Goal: Transaction & Acquisition: Book appointment/travel/reservation

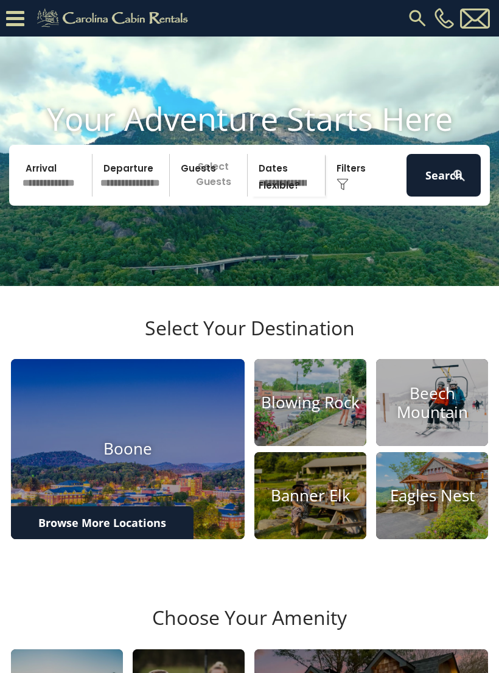
click at [46, 187] on input "text" at bounding box center [55, 175] width 74 height 43
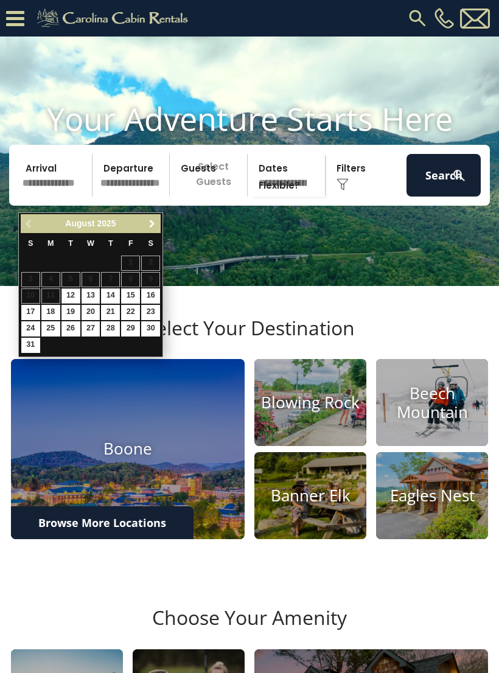
click at [150, 223] on span "Next" at bounding box center [152, 224] width 10 height 10
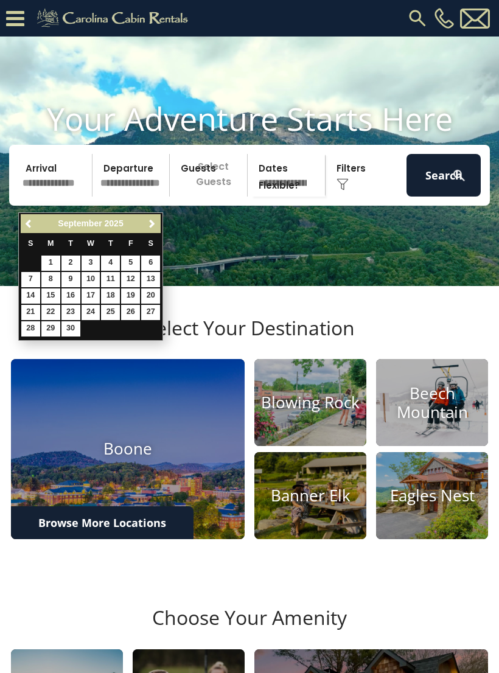
click at [150, 228] on span "Next" at bounding box center [152, 224] width 10 height 10
click at [114, 296] on link "16" at bounding box center [110, 296] width 19 height 15
type input "********"
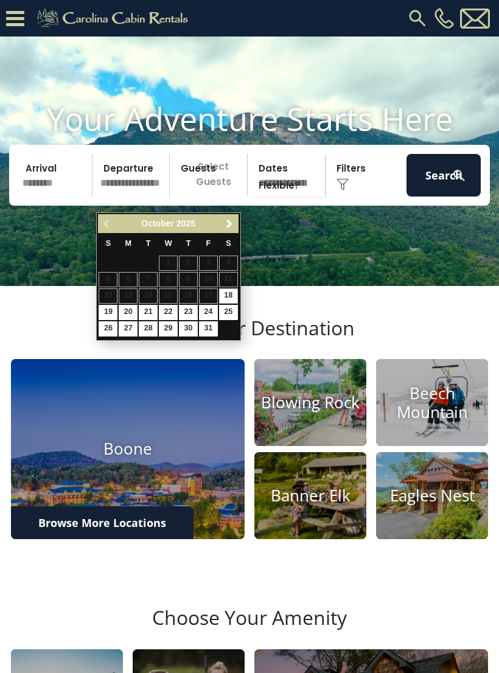
click at [107, 306] on link "19" at bounding box center [108, 312] width 19 height 15
type input "********"
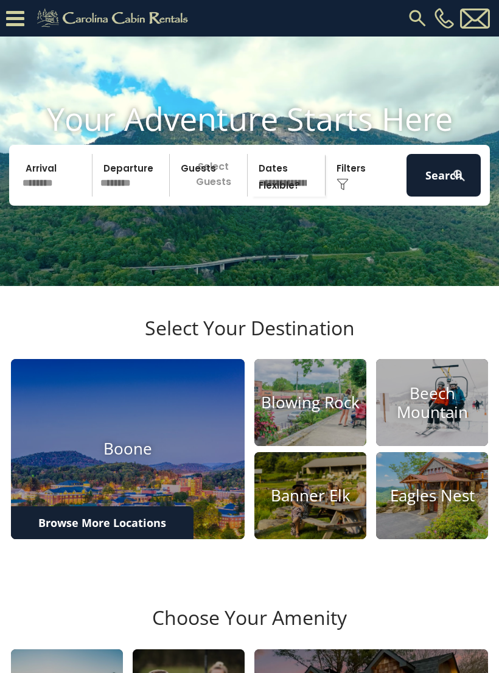
click at [224, 190] on p "Select Guests" at bounding box center [210, 175] width 74 height 43
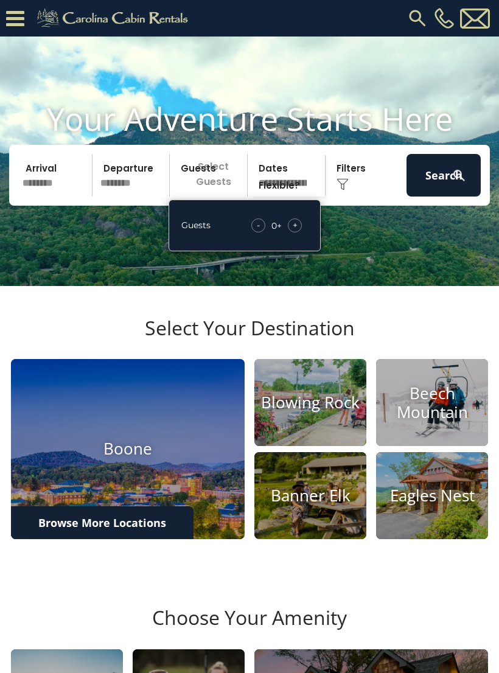
click at [295, 231] on span "+" at bounding box center [295, 225] width 5 height 12
click at [293, 231] on span "+" at bounding box center [295, 225] width 5 height 12
click at [299, 233] on div "+" at bounding box center [295, 226] width 14 height 14
click at [293, 231] on span "+" at bounding box center [295, 225] width 5 height 12
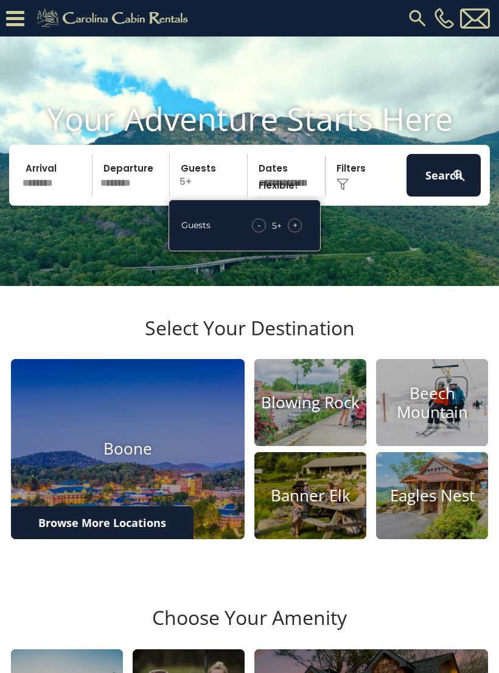
click at [295, 231] on span "+" at bounding box center [295, 225] width 5 height 12
click at [294, 231] on span "+" at bounding box center [295, 225] width 5 height 12
click at [309, 229] on div "Guests - 9 + +" at bounding box center [245, 226] width 152 height 52
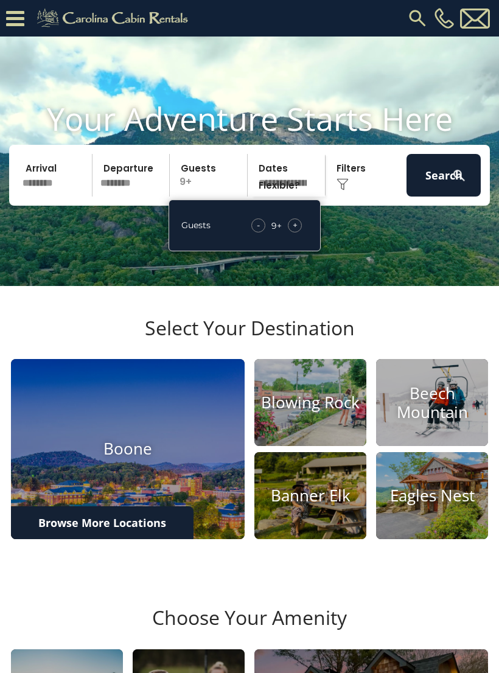
click at [297, 233] on div "+" at bounding box center [295, 226] width 14 height 14
click at [429, 197] on button "Search" at bounding box center [444, 175] width 74 height 43
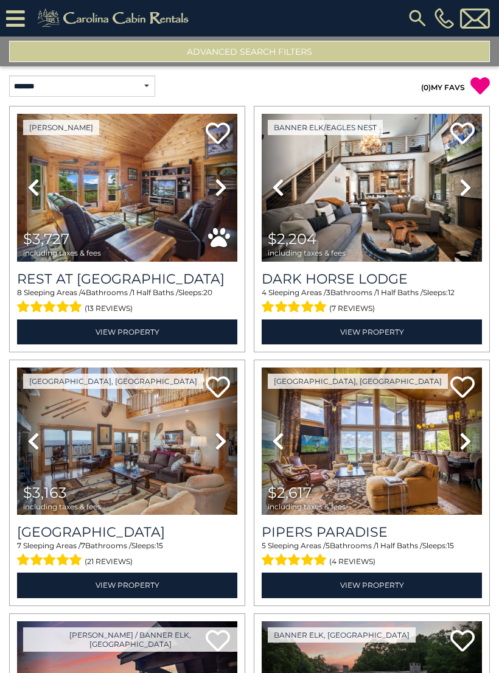
click at [424, 57] on button "Advanced Search Filters" at bounding box center [249, 51] width 481 height 21
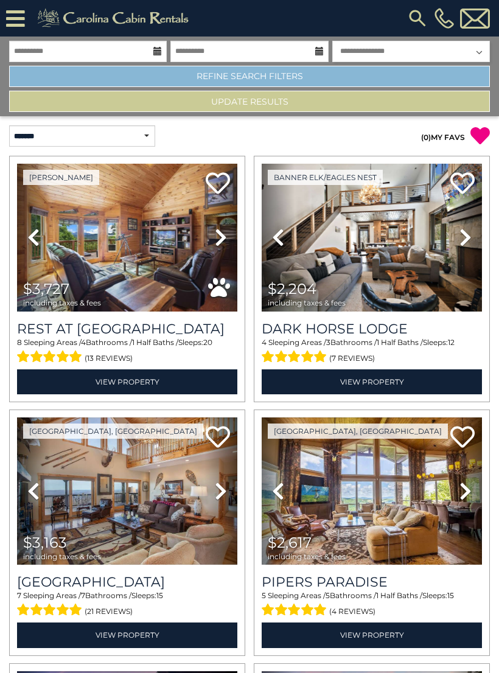
click at [373, 79] on link "Refine Search Filters" at bounding box center [249, 76] width 481 height 21
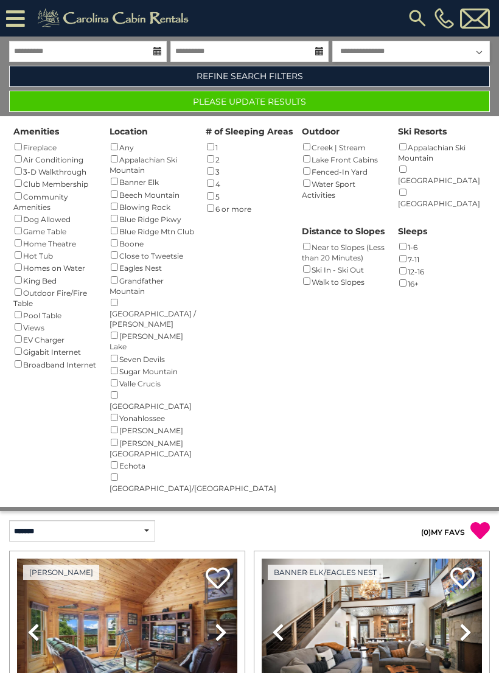
click at [111, 249] on div "Boone ()" at bounding box center [154, 243] width 88 height 12
click at [413, 108] on button "Please Update Results" at bounding box center [249, 101] width 481 height 21
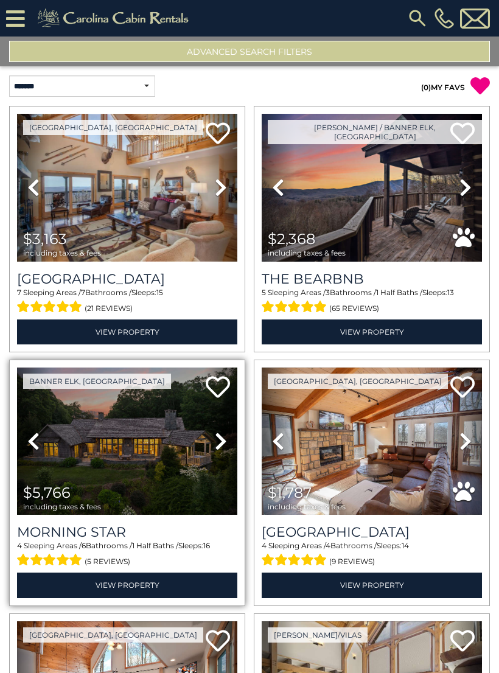
click at [158, 481] on img at bounding box center [127, 442] width 220 height 148
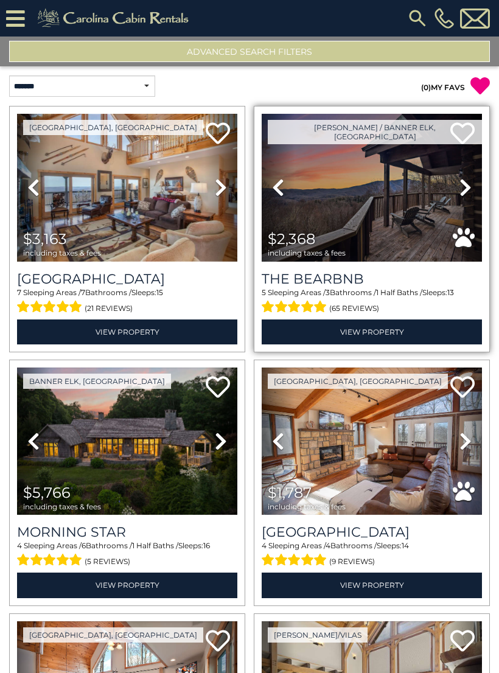
click at [460, 185] on icon at bounding box center [466, 187] width 12 height 19
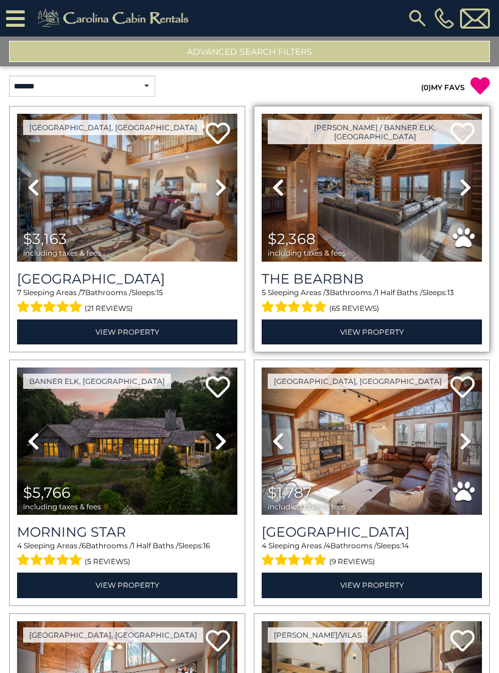
click at [463, 187] on icon at bounding box center [466, 187] width 12 height 19
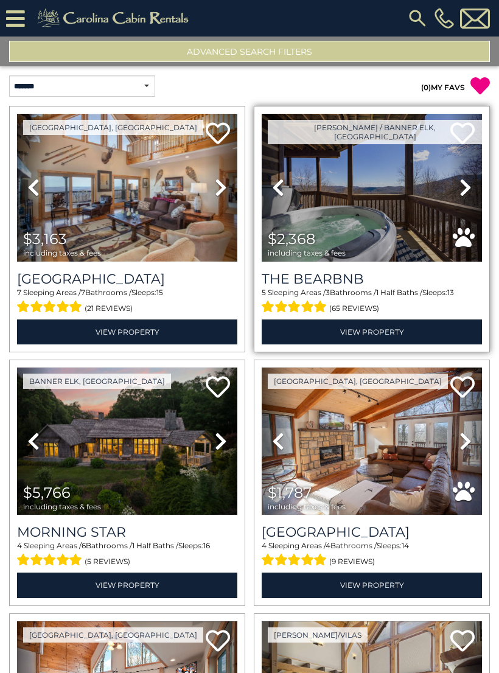
click at [460, 192] on icon at bounding box center [466, 187] width 12 height 19
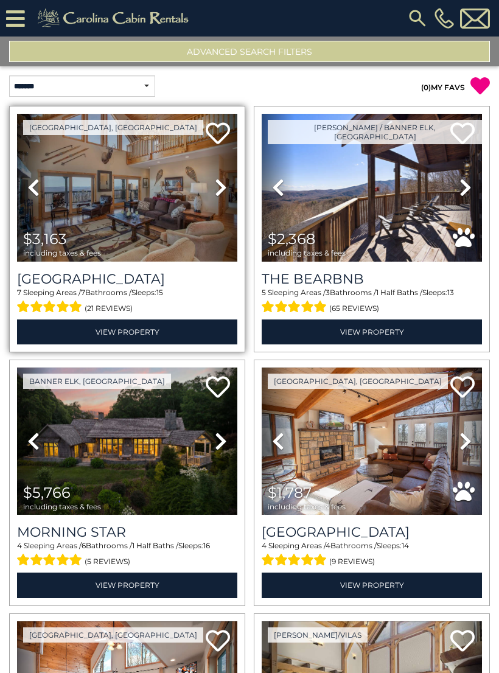
click at [215, 191] on icon at bounding box center [221, 187] width 12 height 19
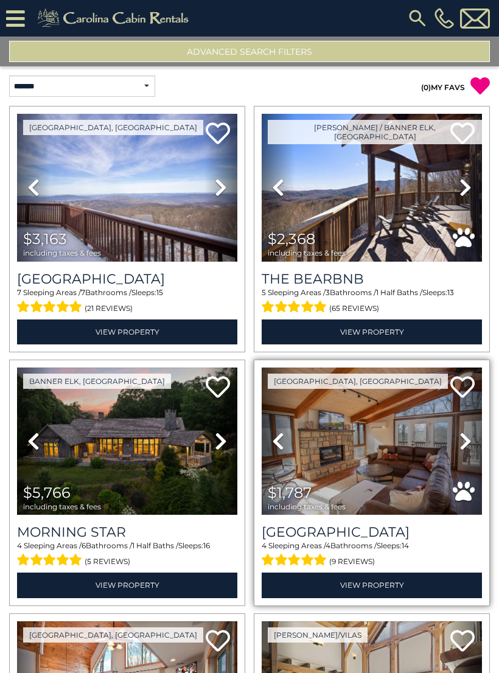
click at [460, 436] on icon at bounding box center [466, 441] width 12 height 19
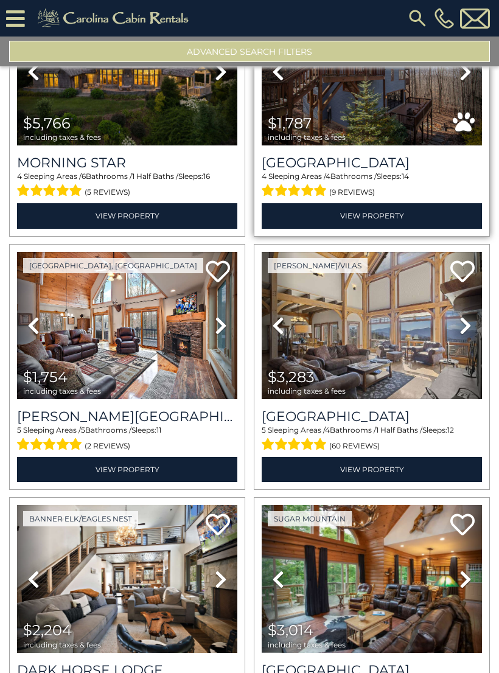
scroll to position [371, 0]
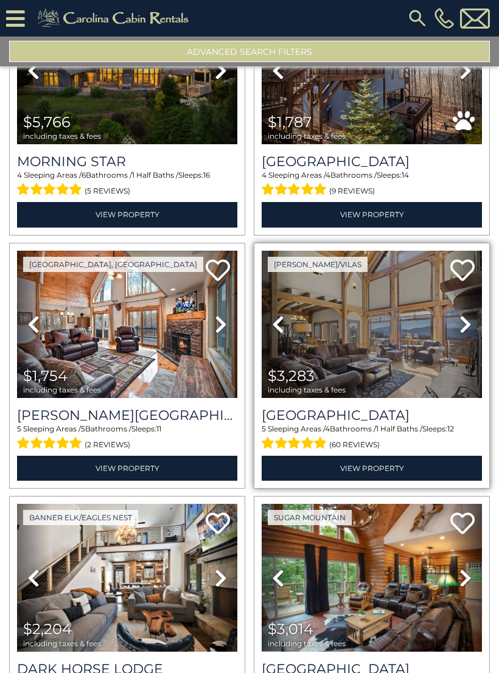
click at [460, 328] on icon at bounding box center [466, 324] width 12 height 19
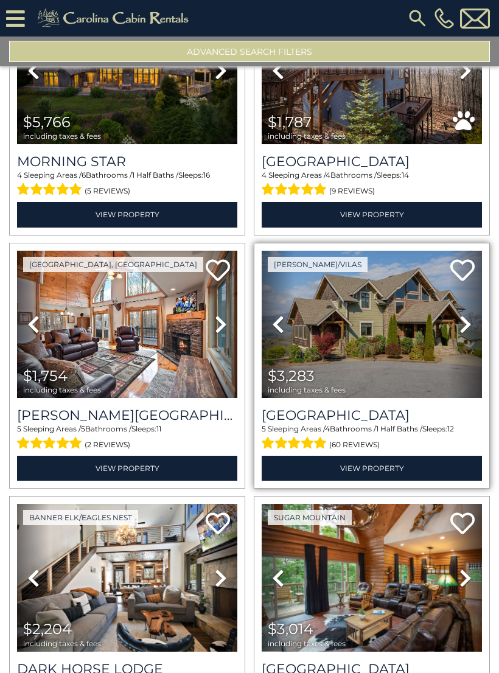
click at [394, 349] on img at bounding box center [372, 325] width 220 height 148
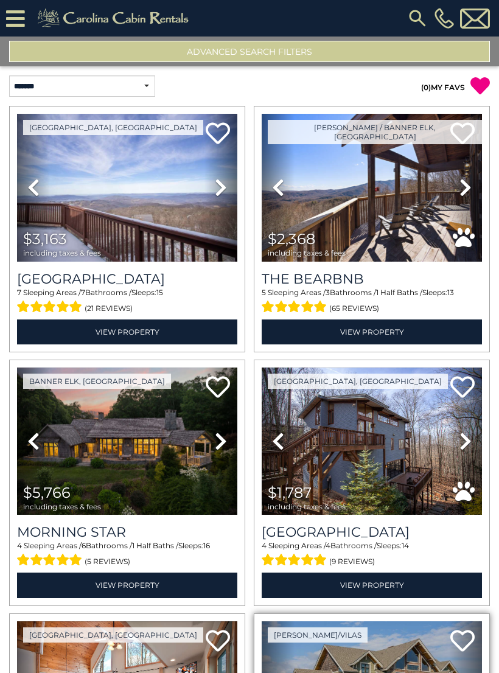
scroll to position [0, 0]
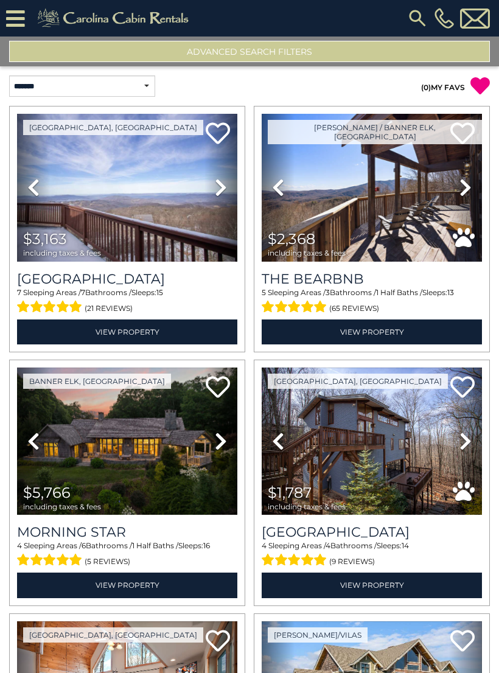
click at [366, 61] on button "Advanced Search Filters" at bounding box center [249, 51] width 481 height 21
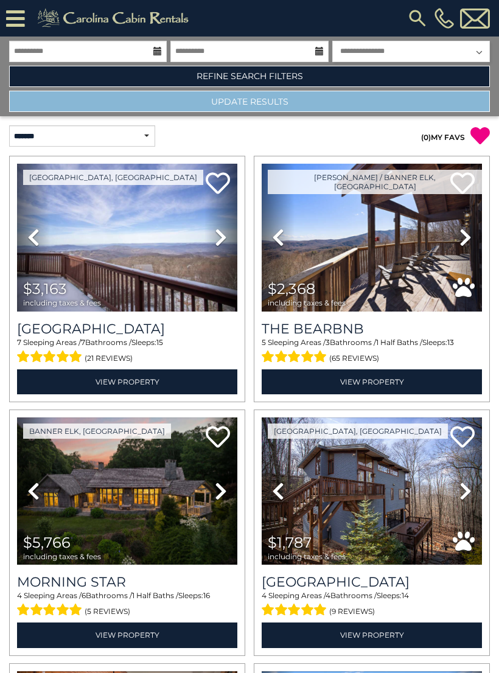
click at [340, 105] on button "Update Results" at bounding box center [249, 101] width 481 height 21
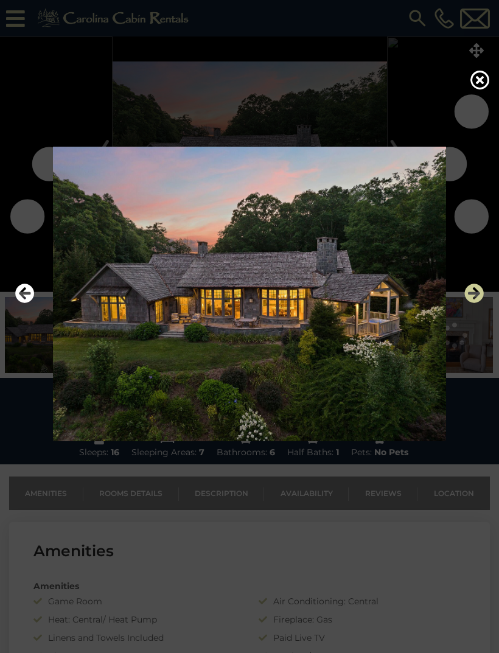
click at [477, 303] on icon "Next" at bounding box center [473, 293] width 19 height 19
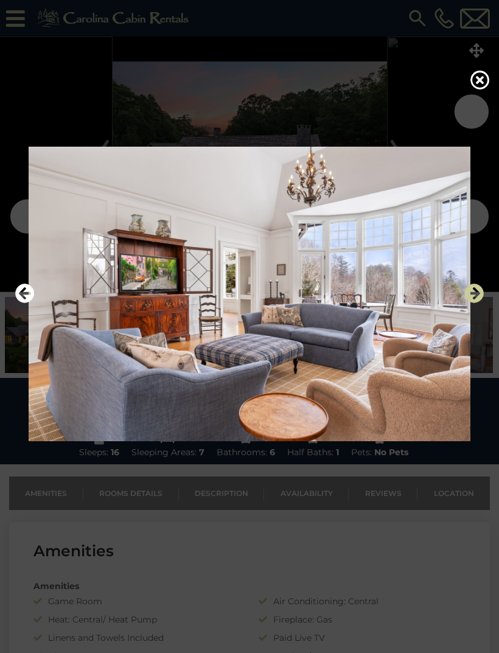
click at [477, 303] on icon "Next" at bounding box center [473, 293] width 19 height 19
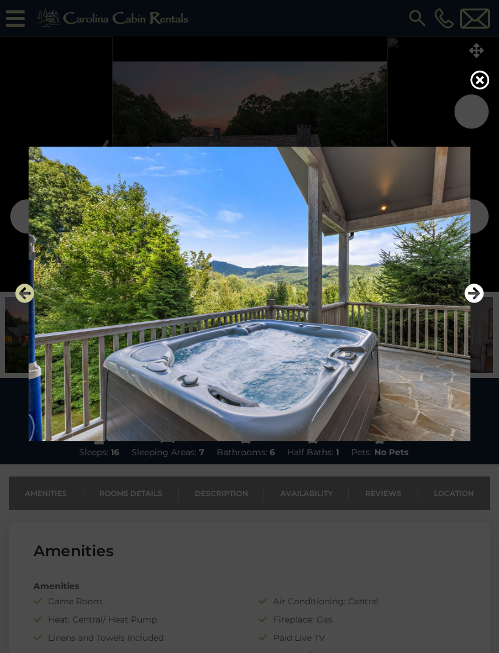
click at [26, 303] on icon "Previous" at bounding box center [24, 293] width 19 height 19
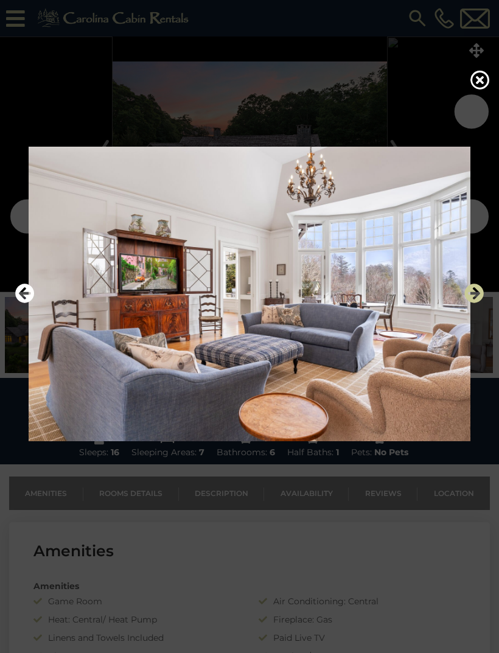
click at [471, 303] on icon "Next" at bounding box center [473, 293] width 19 height 19
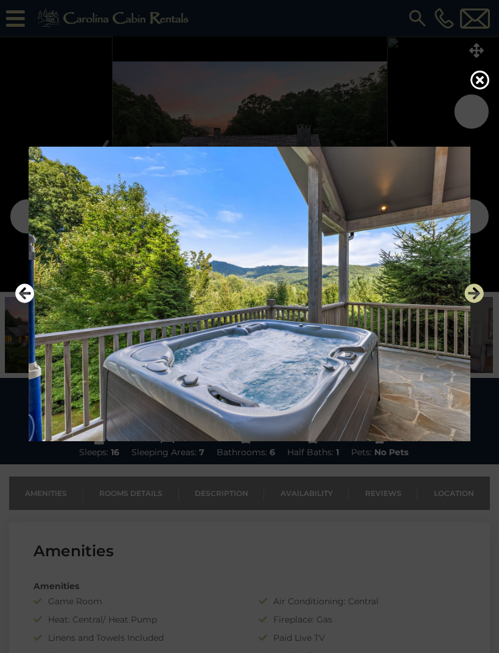
click at [466, 303] on icon "Next" at bounding box center [473, 293] width 19 height 19
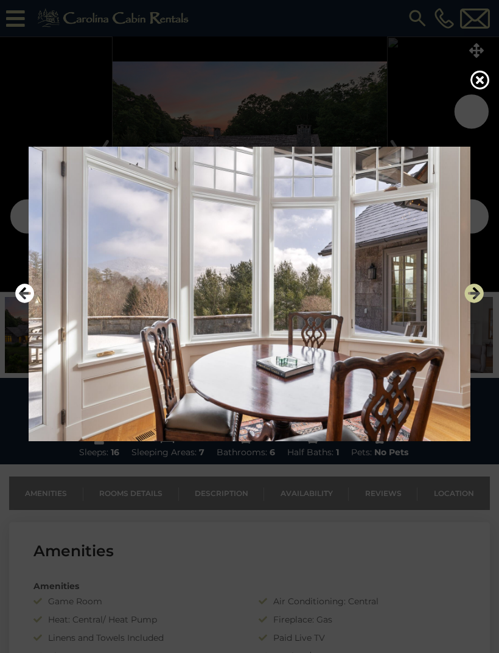
click at [472, 303] on icon "Next" at bounding box center [473, 293] width 19 height 19
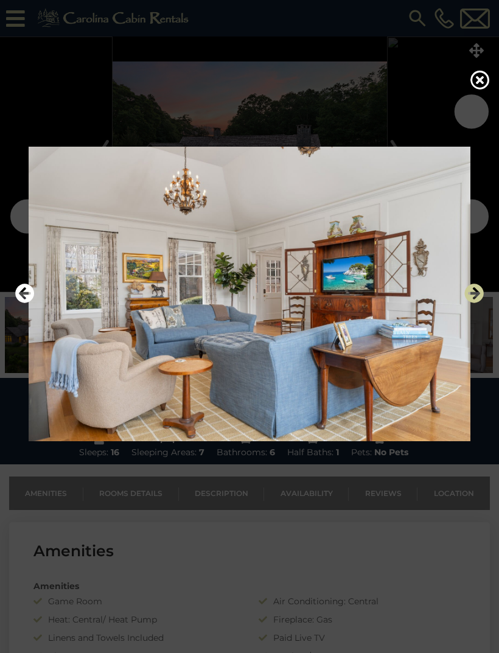
click at [475, 303] on icon "Next" at bounding box center [473, 293] width 19 height 19
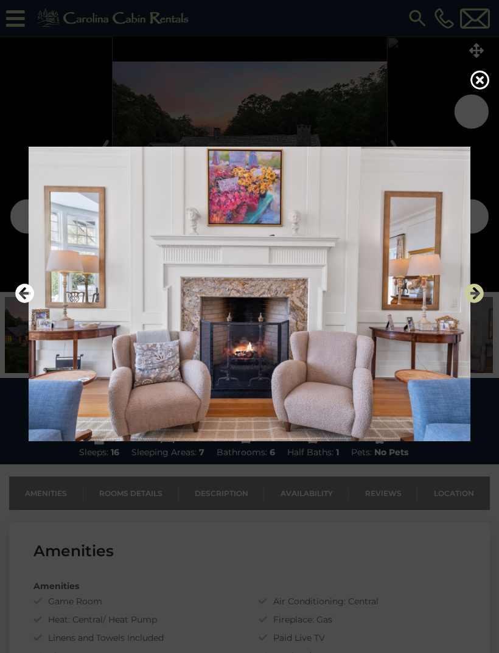
click at [473, 303] on icon "Next" at bounding box center [473, 293] width 19 height 19
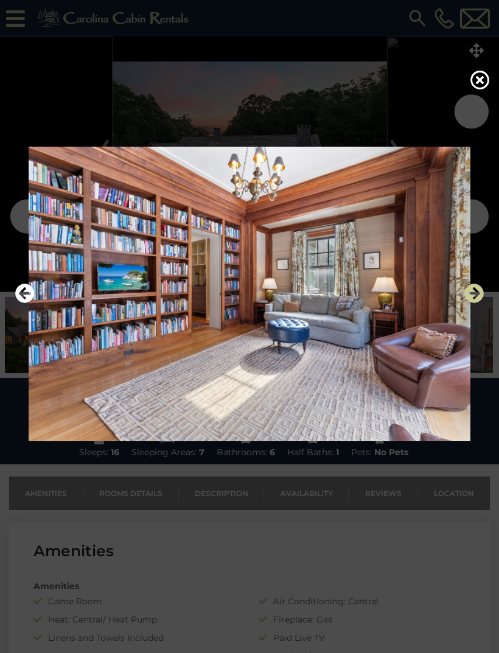
click at [469, 303] on icon "Next" at bounding box center [473, 293] width 19 height 19
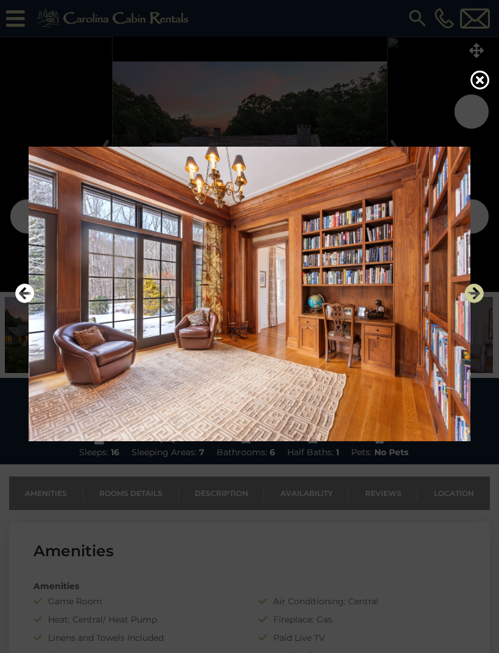
click at [467, 303] on icon "Next" at bounding box center [473, 293] width 19 height 19
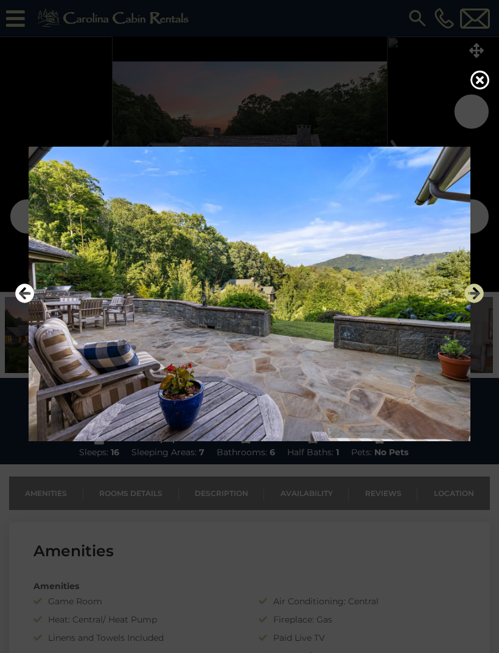
click at [466, 303] on icon "Next" at bounding box center [473, 293] width 19 height 19
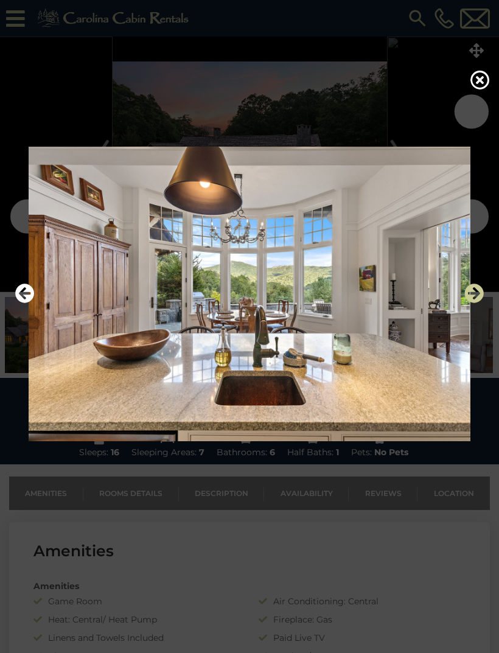
click at [471, 303] on icon "Next" at bounding box center [473, 293] width 19 height 19
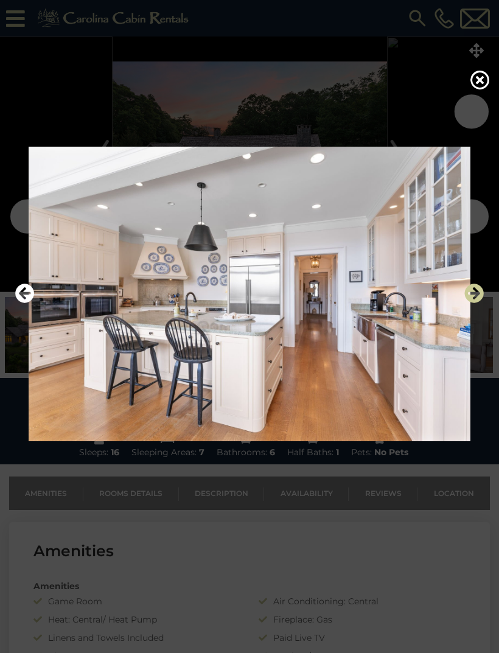
click at [469, 303] on icon "Next" at bounding box center [473, 293] width 19 height 19
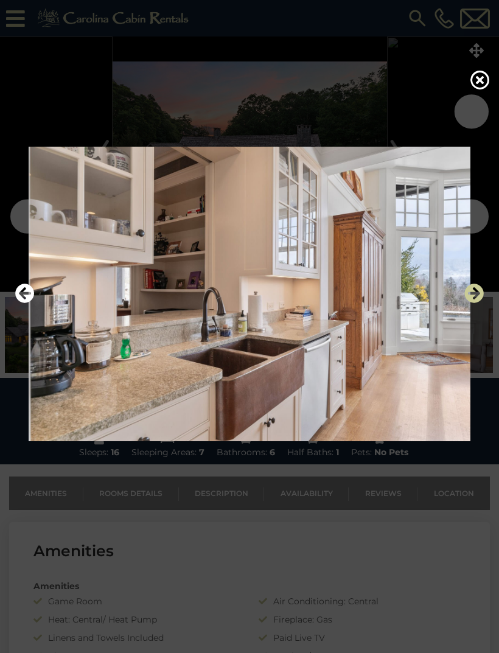
click at [473, 303] on icon "Next" at bounding box center [473, 293] width 19 height 19
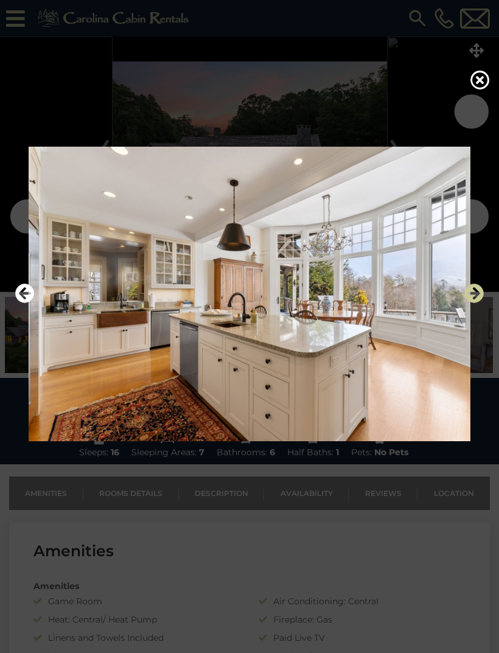
click at [466, 303] on icon "Next" at bounding box center [473, 293] width 19 height 19
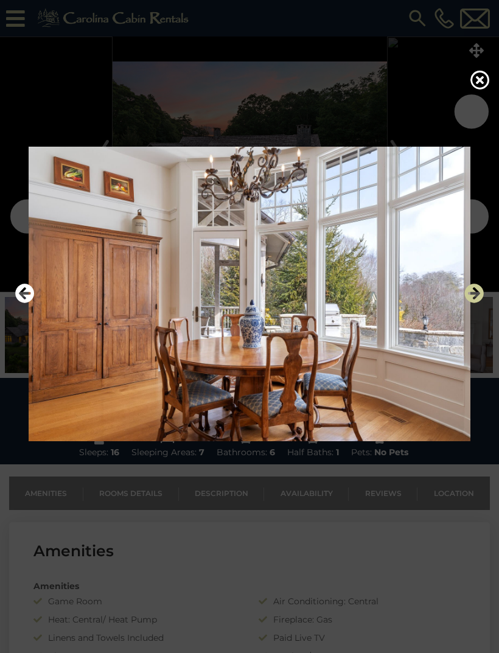
click at [469, 303] on icon "Next" at bounding box center [473, 293] width 19 height 19
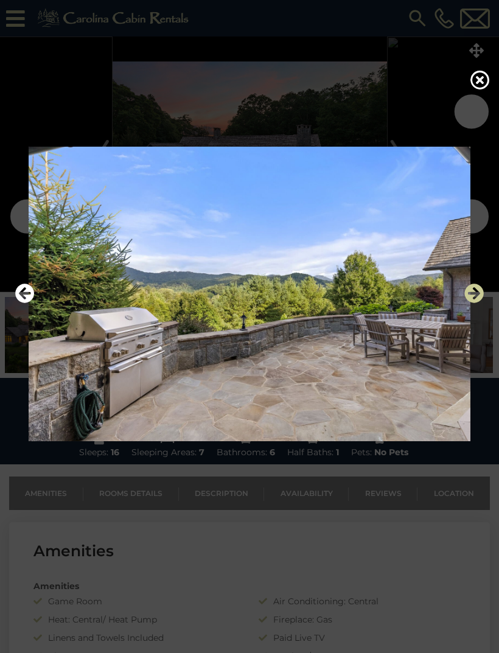
click at [467, 303] on icon "Next" at bounding box center [473, 293] width 19 height 19
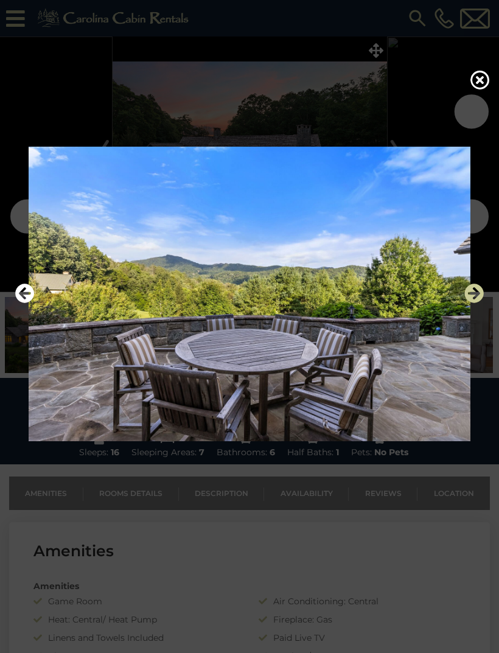
click at [472, 303] on icon "Next" at bounding box center [473, 293] width 19 height 19
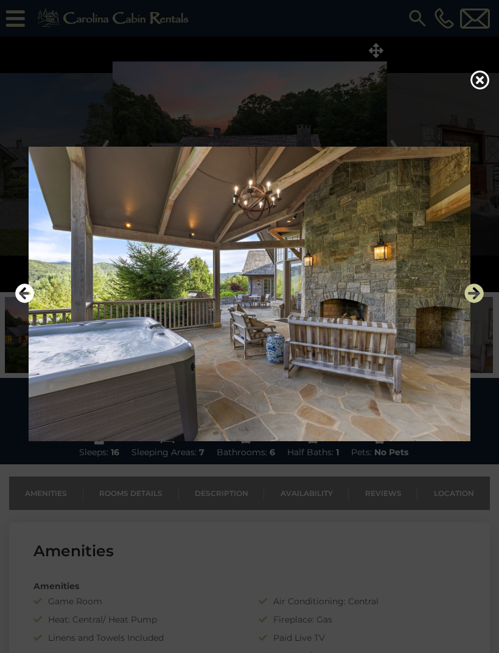
click at [477, 303] on icon "Next" at bounding box center [473, 293] width 19 height 19
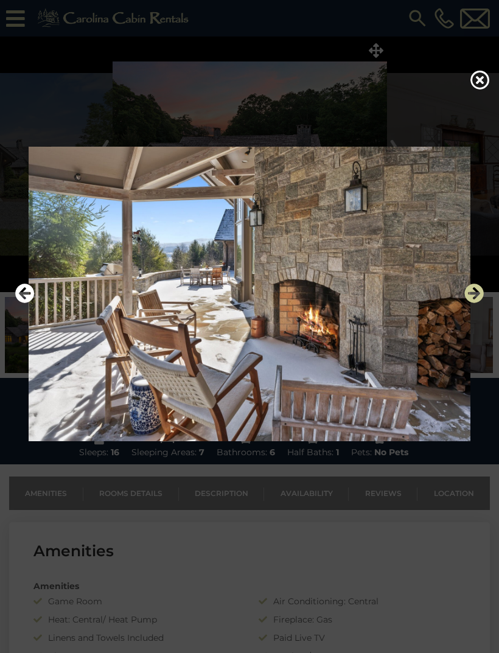
click at [473, 303] on icon "Next" at bounding box center [473, 293] width 19 height 19
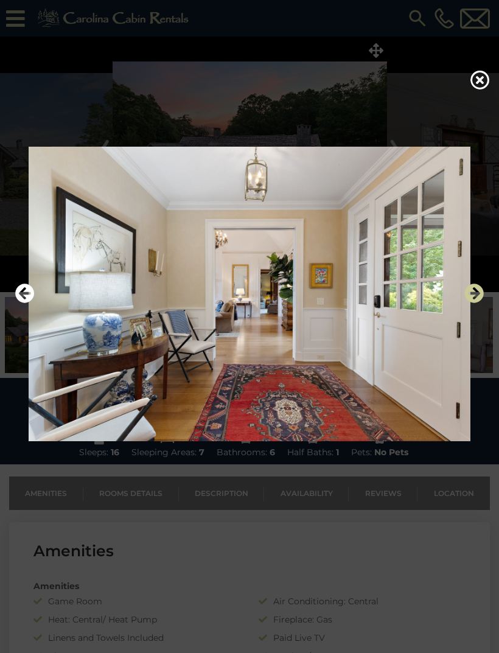
click at [476, 303] on icon "Next" at bounding box center [473, 293] width 19 height 19
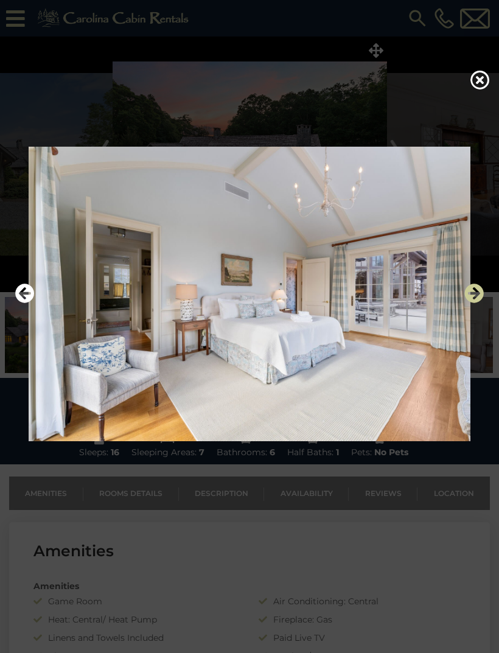
click at [477, 303] on icon "Next" at bounding box center [473, 293] width 19 height 19
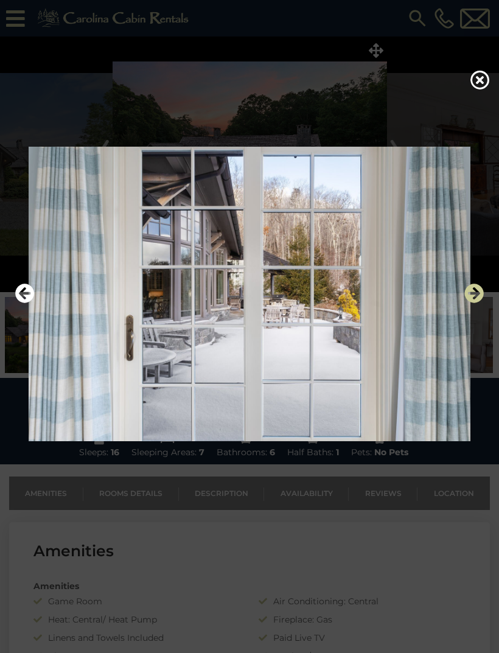
click at [478, 303] on icon "Next" at bounding box center [473, 293] width 19 height 19
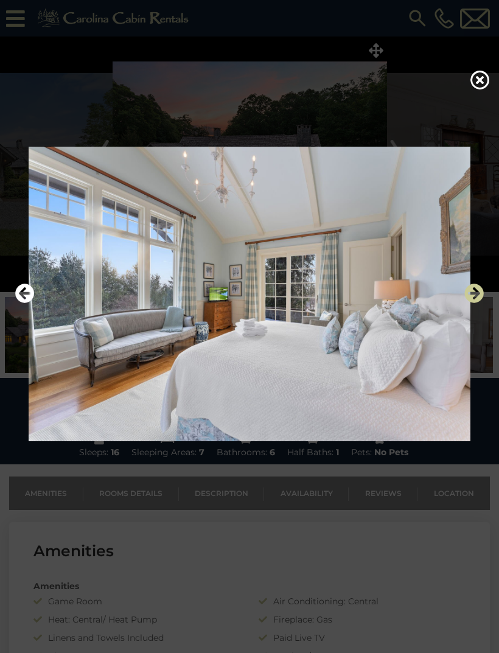
click at [476, 303] on icon "Next" at bounding box center [473, 293] width 19 height 19
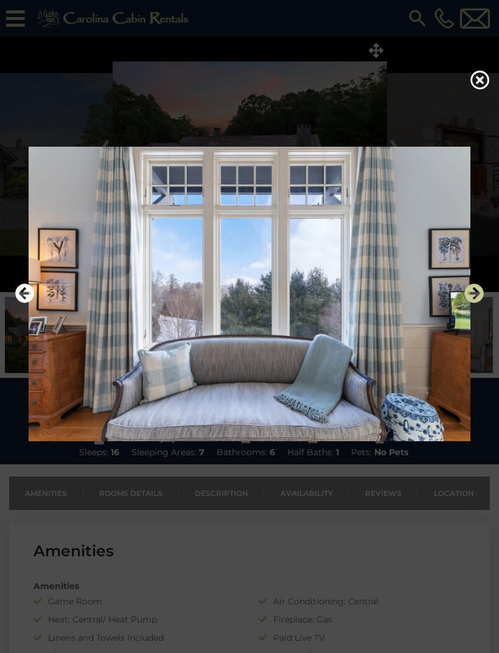
click at [476, 303] on icon "Next" at bounding box center [473, 293] width 19 height 19
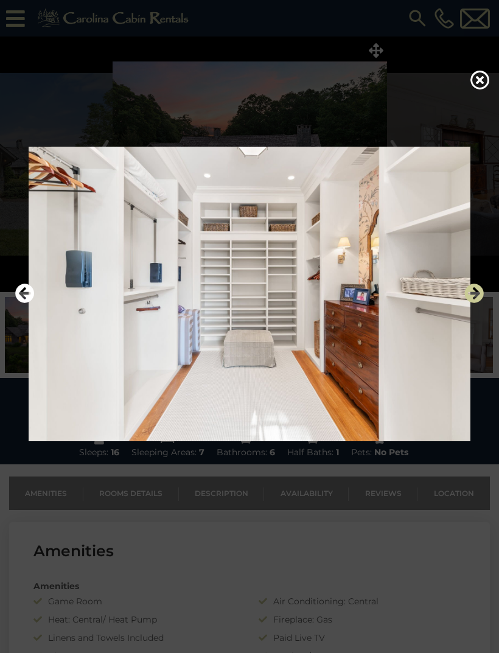
click at [472, 303] on icon "Next" at bounding box center [473, 293] width 19 height 19
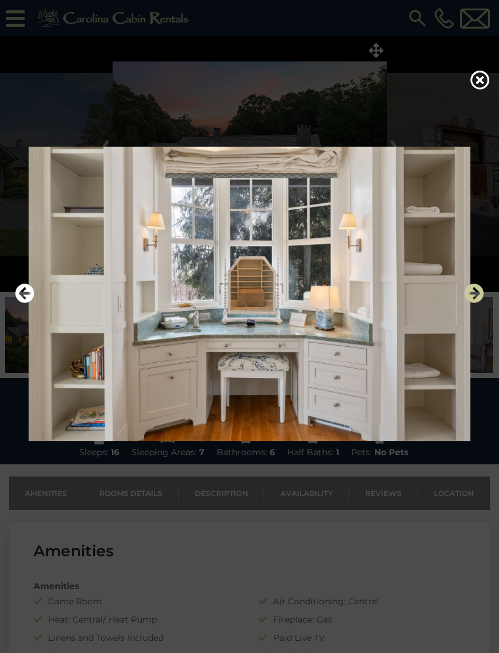
click at [472, 303] on icon "Next" at bounding box center [473, 293] width 19 height 19
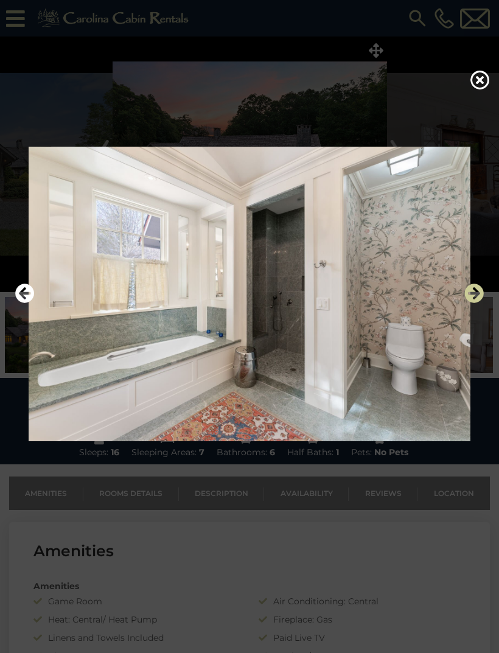
click at [475, 303] on icon "Next" at bounding box center [473, 293] width 19 height 19
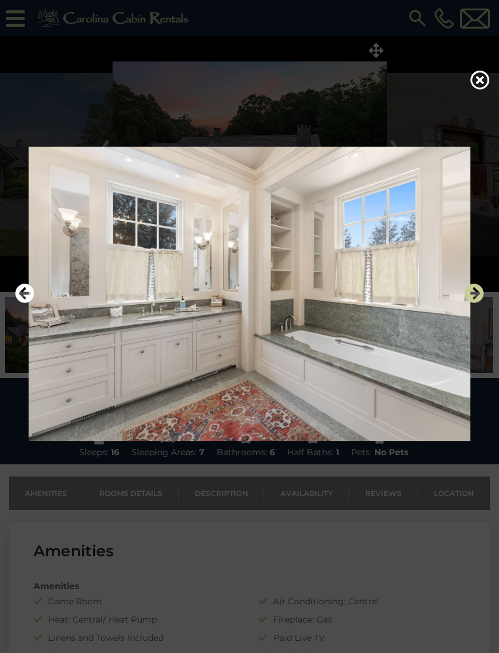
click at [471, 303] on icon "Next" at bounding box center [473, 293] width 19 height 19
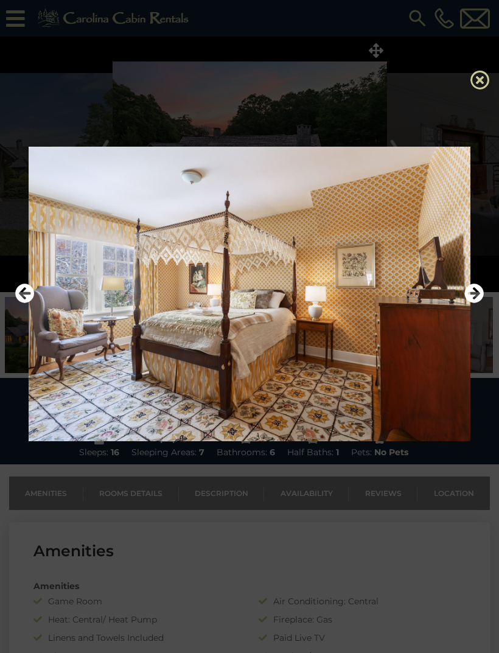
click at [479, 89] on icon at bounding box center [480, 79] width 19 height 19
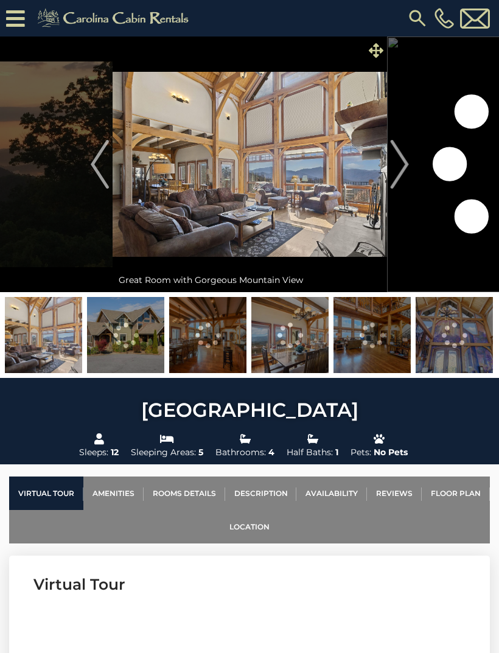
click at [380, 51] on icon at bounding box center [376, 50] width 15 height 15
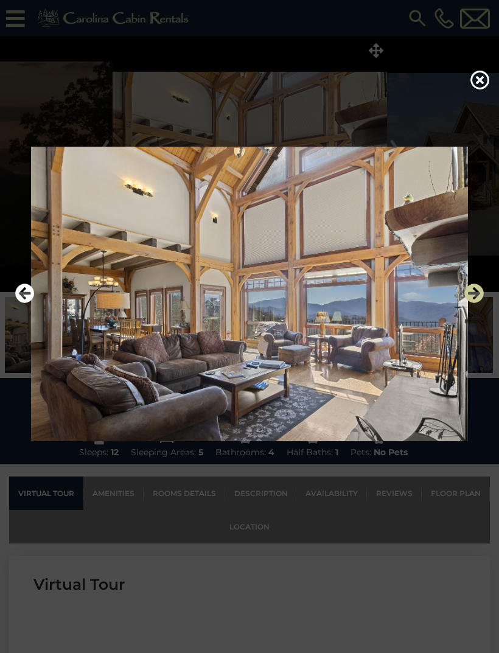
click at [476, 303] on icon "Next" at bounding box center [473, 293] width 19 height 19
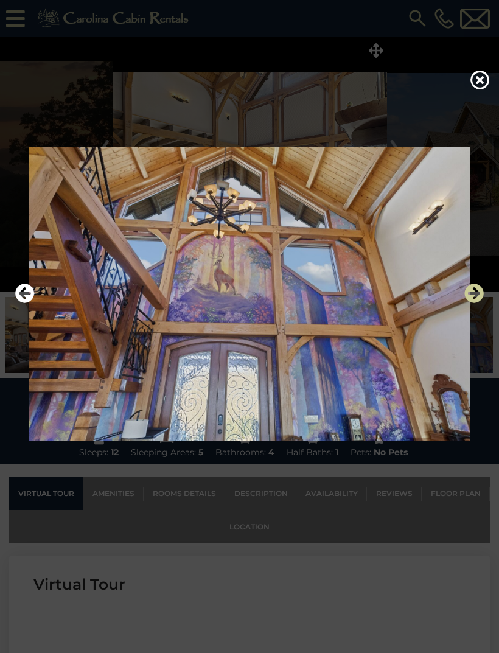
click at [474, 303] on icon "Next" at bounding box center [473, 293] width 19 height 19
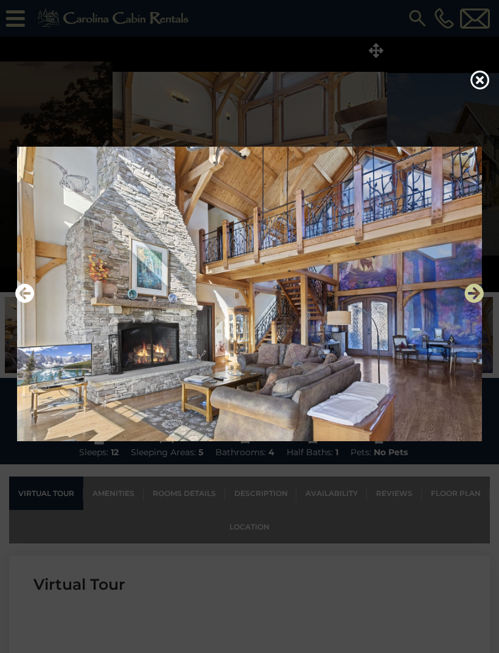
click at [483, 303] on icon "Next" at bounding box center [473, 293] width 19 height 19
click at [478, 327] on img at bounding box center [249, 294] width 475 height 295
click at [478, 303] on icon "Next" at bounding box center [473, 293] width 19 height 19
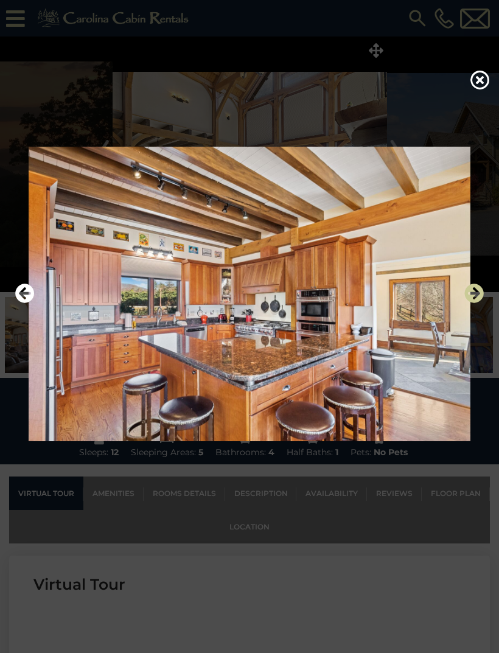
click at [471, 301] on button "Next" at bounding box center [473, 294] width 19 height 28
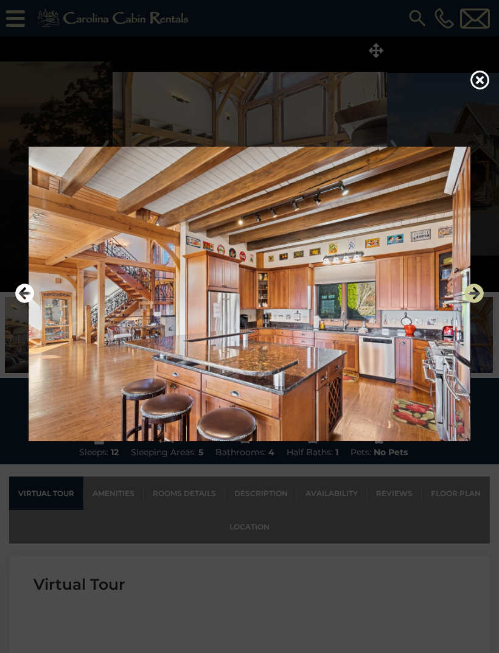
click at [474, 303] on icon "Next" at bounding box center [473, 293] width 19 height 19
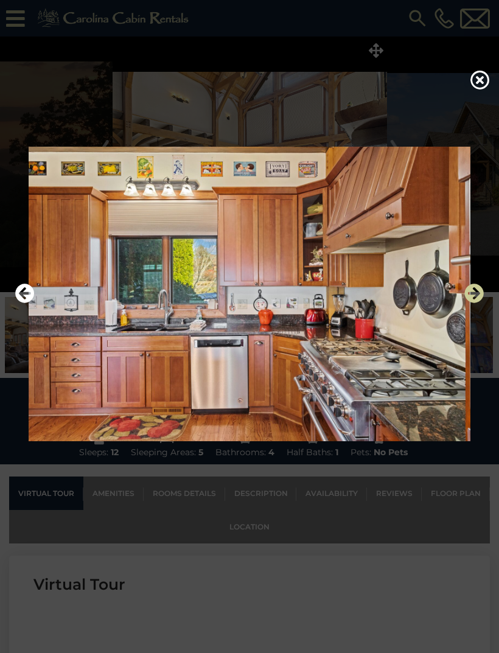
click at [475, 303] on icon "Next" at bounding box center [473, 293] width 19 height 19
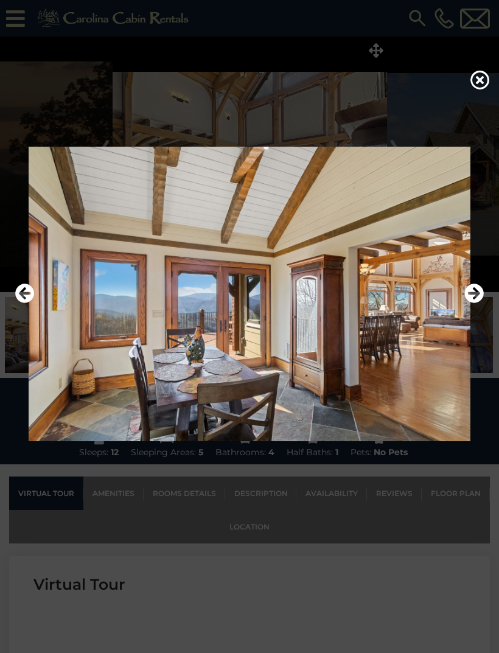
click at [484, 304] on img at bounding box center [249, 294] width 475 height 295
click at [479, 293] on img at bounding box center [249, 294] width 475 height 295
click at [475, 303] on icon "Next" at bounding box center [473, 293] width 19 height 19
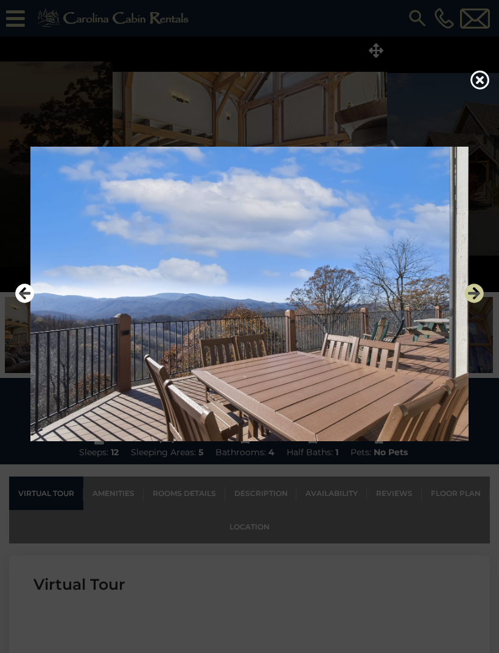
click at [465, 303] on icon "Next" at bounding box center [473, 293] width 19 height 19
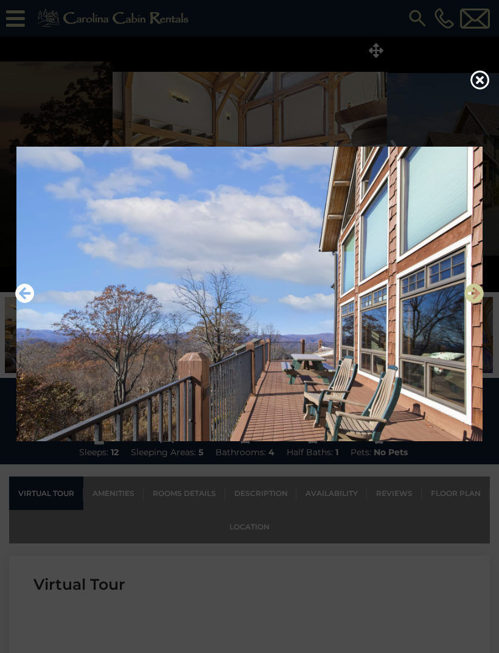
click at [468, 303] on icon "Next" at bounding box center [473, 293] width 19 height 19
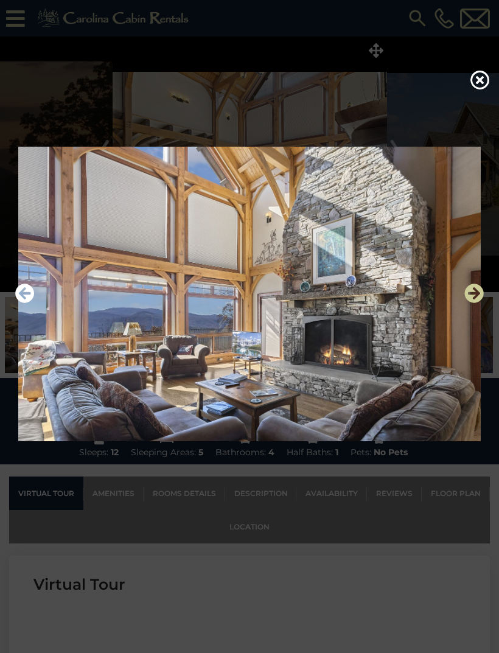
click at [467, 303] on icon "Next" at bounding box center [473, 293] width 19 height 19
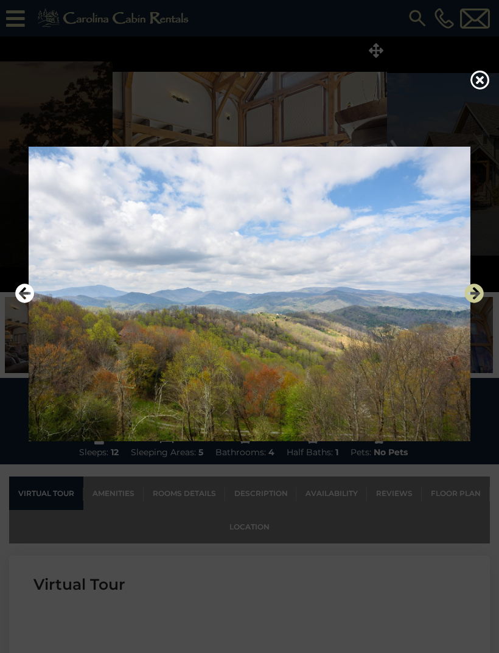
click at [471, 303] on icon "Next" at bounding box center [473, 293] width 19 height 19
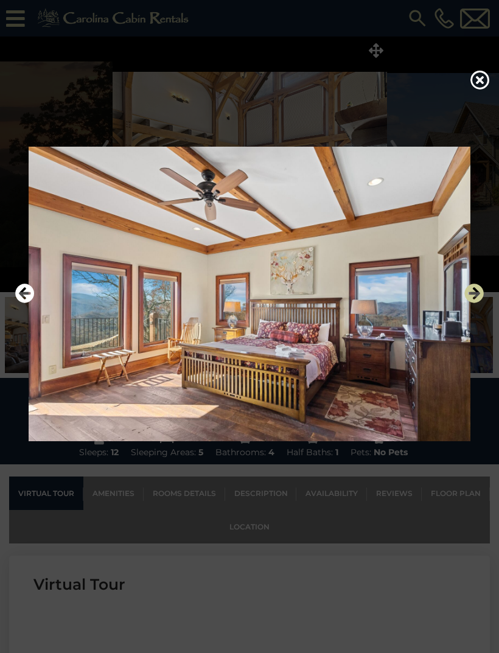
click at [477, 302] on icon "Next" at bounding box center [473, 293] width 19 height 19
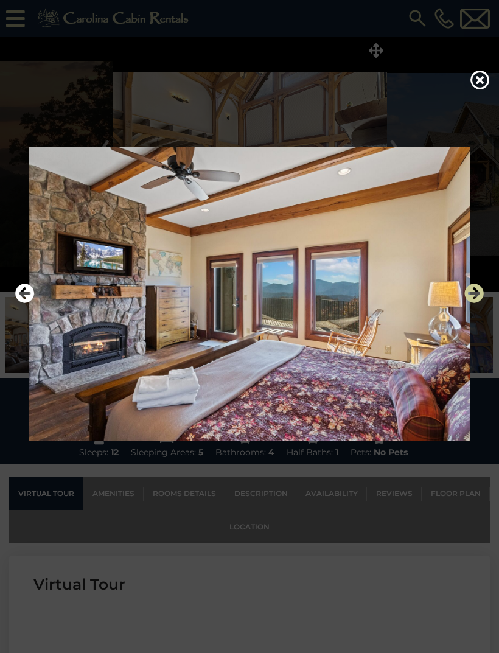
click at [472, 303] on icon "Next" at bounding box center [473, 293] width 19 height 19
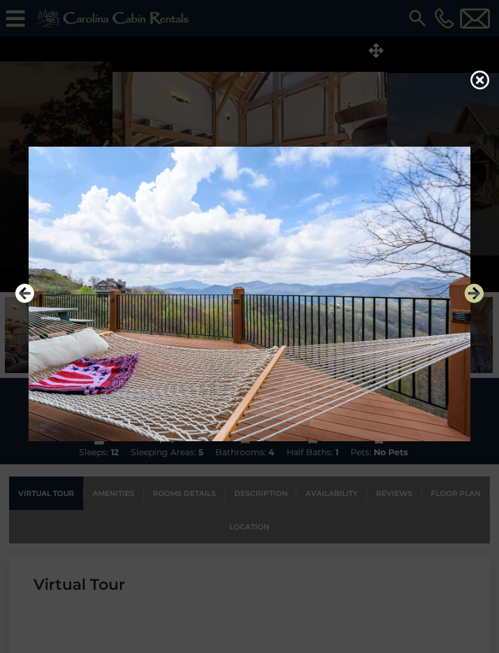
click at [475, 303] on icon "Next" at bounding box center [473, 293] width 19 height 19
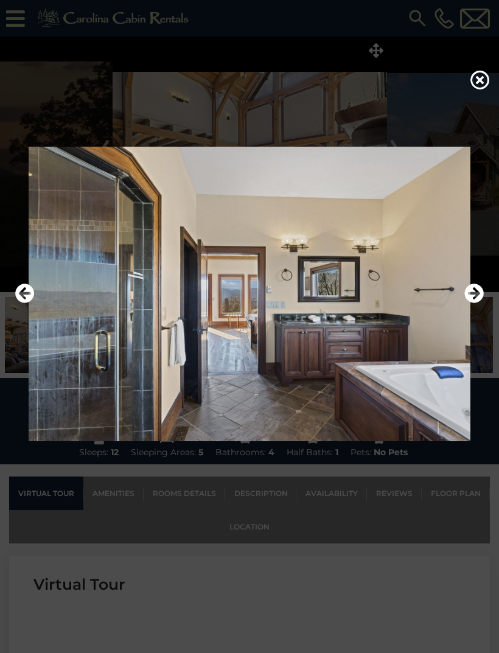
click at [463, 312] on img at bounding box center [249, 294] width 475 height 295
click at [464, 333] on img at bounding box center [249, 294] width 475 height 295
click at [480, 303] on icon "Next" at bounding box center [473, 293] width 19 height 19
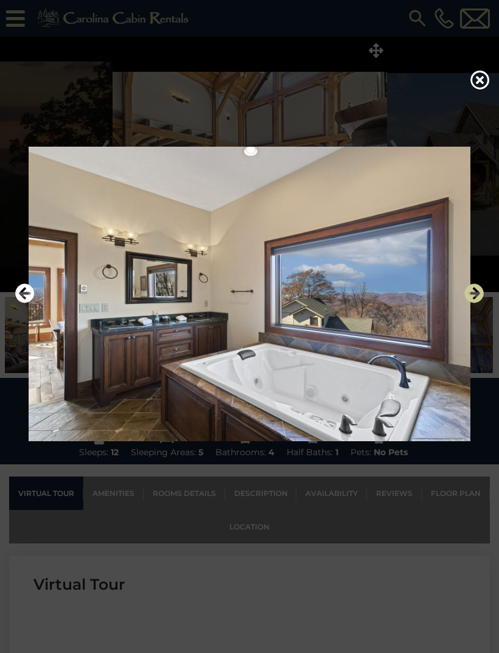
click at [480, 303] on icon "Next" at bounding box center [473, 293] width 19 height 19
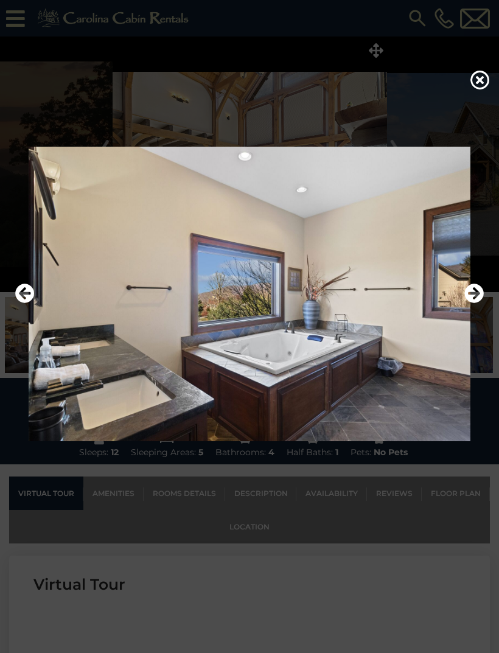
click at [484, 302] on img at bounding box center [249, 294] width 475 height 295
click at [481, 303] on icon "Next" at bounding box center [473, 293] width 19 height 19
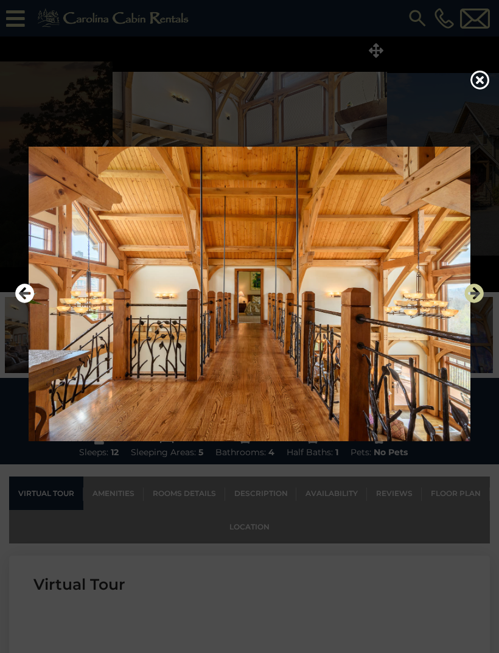
click at [479, 303] on icon "Next" at bounding box center [473, 293] width 19 height 19
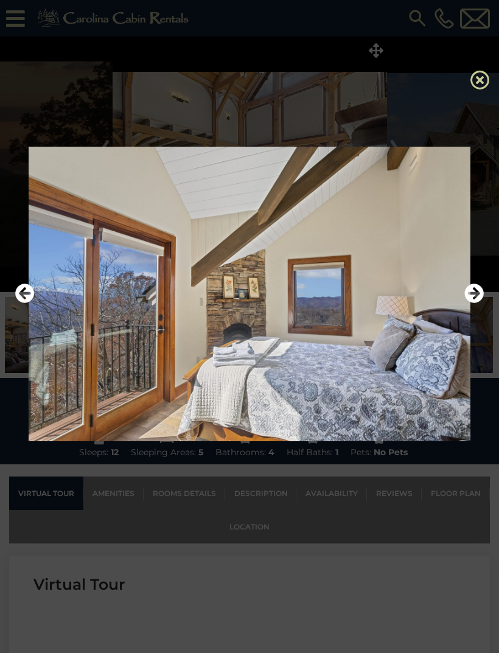
click at [486, 76] on icon at bounding box center [480, 79] width 19 height 19
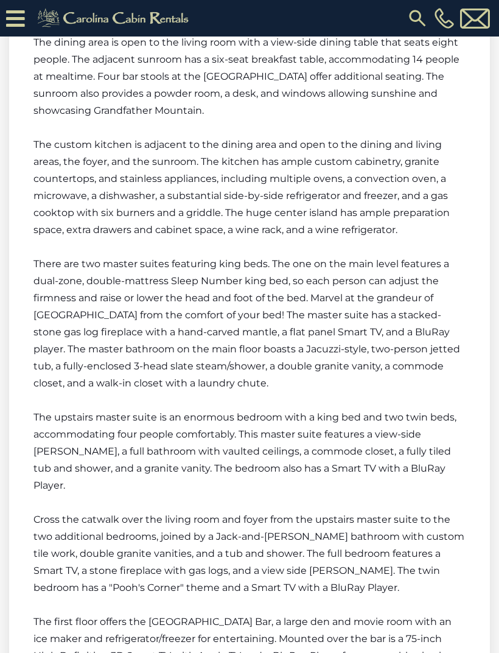
scroll to position [2433, 0]
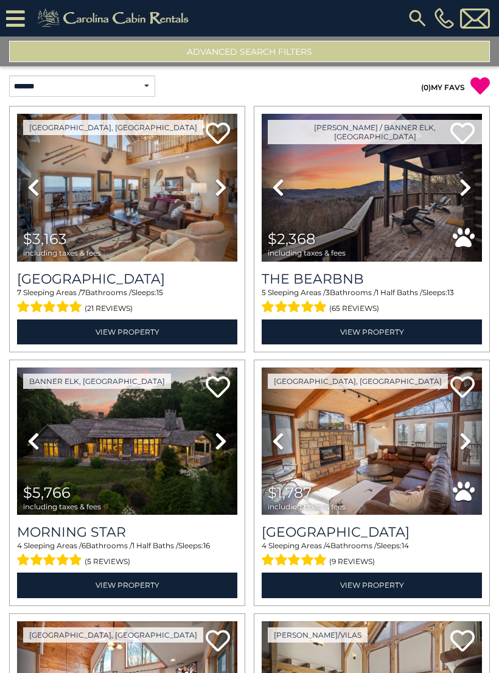
click at [356, 58] on button "Advanced Search Filters" at bounding box center [249, 51] width 481 height 21
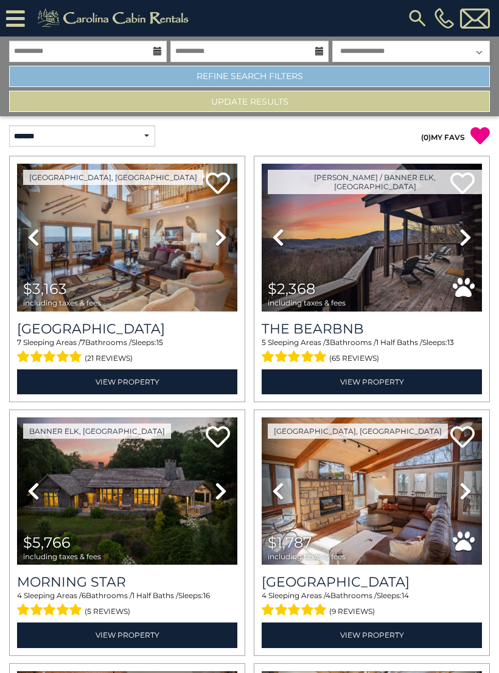
click at [350, 83] on link "Refine Search Filters" at bounding box center [249, 76] width 481 height 21
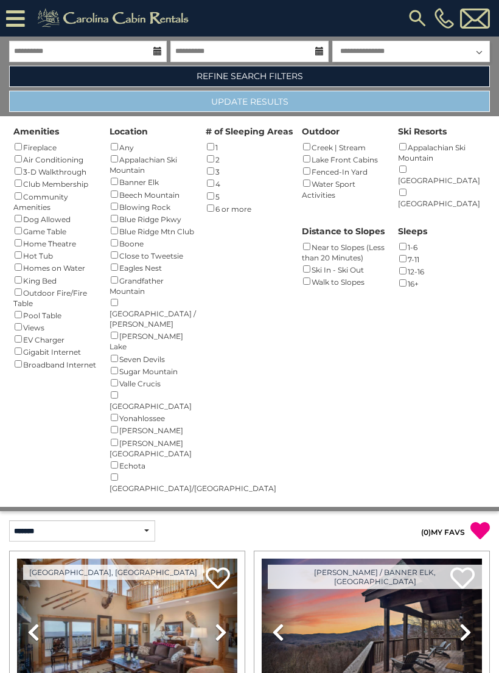
click at [411, 103] on button "Update Results" at bounding box center [249, 101] width 481 height 21
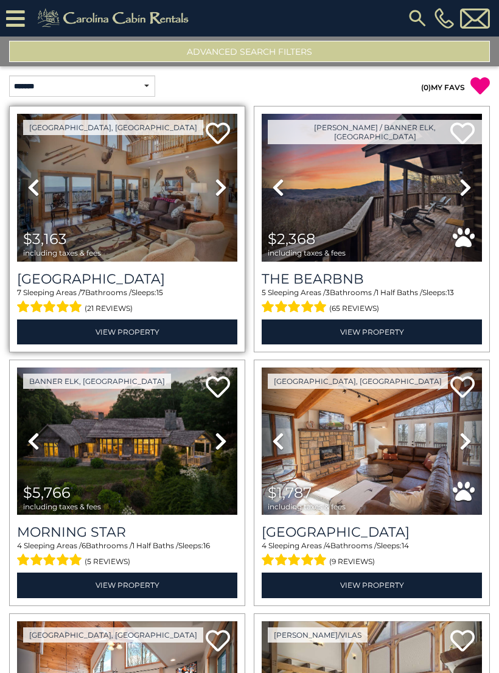
click at [215, 189] on icon at bounding box center [221, 187] width 12 height 19
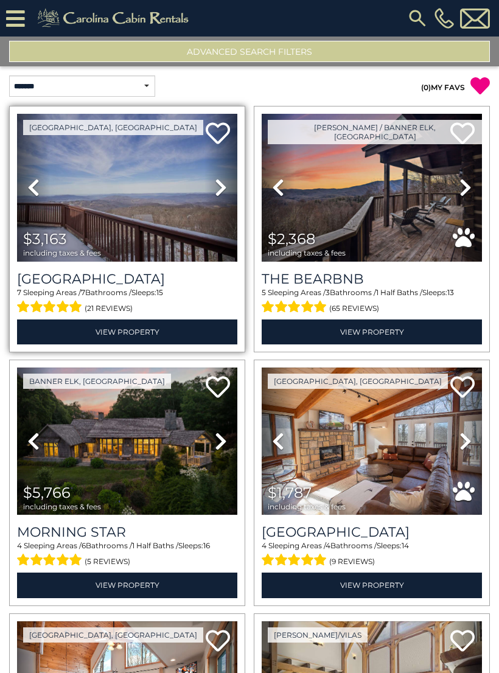
click at [218, 194] on icon at bounding box center [221, 187] width 12 height 19
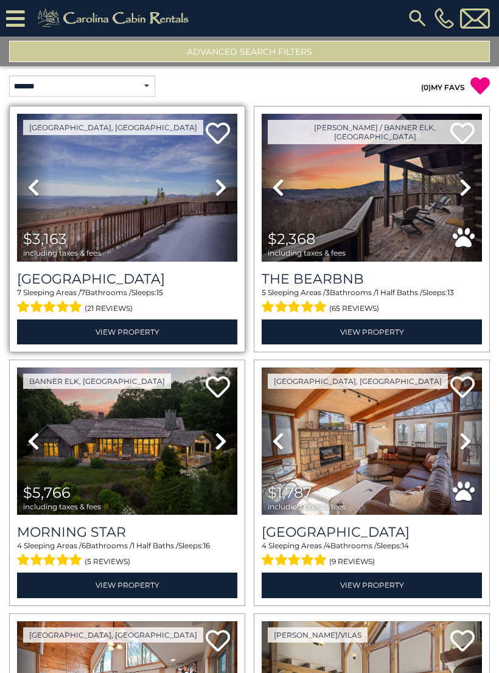
click at [219, 195] on icon at bounding box center [221, 187] width 12 height 19
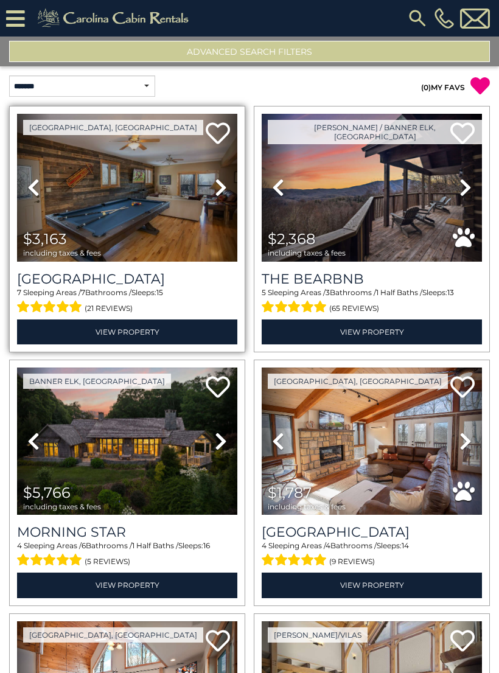
click at [217, 190] on icon at bounding box center [221, 187] width 12 height 19
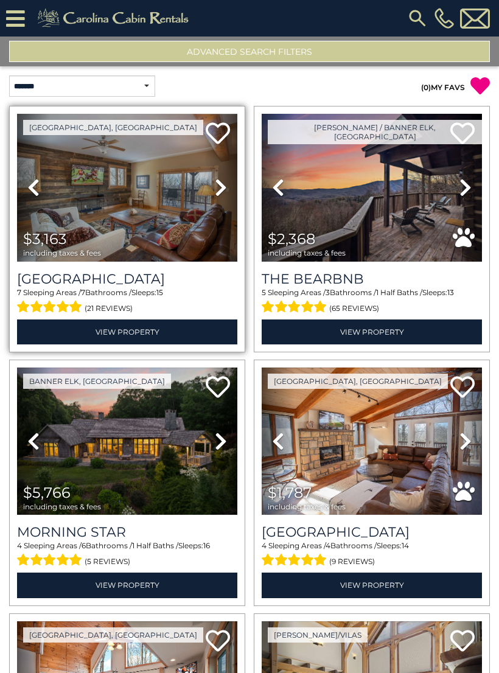
click at [220, 192] on icon at bounding box center [221, 187] width 12 height 19
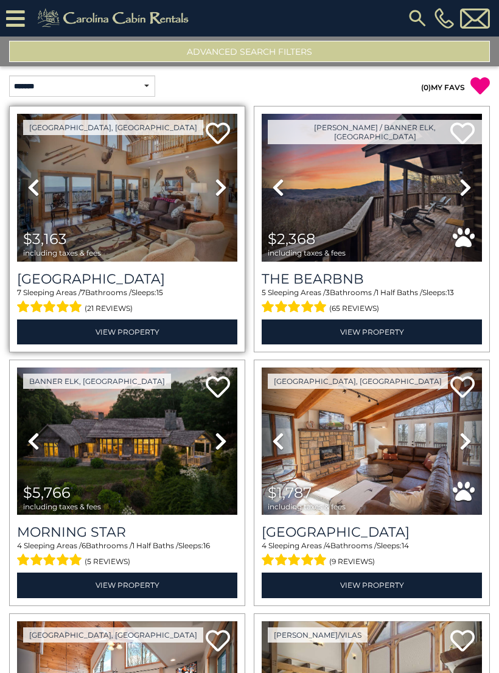
click at [212, 192] on link "Next" at bounding box center [221, 188] width 33 height 148
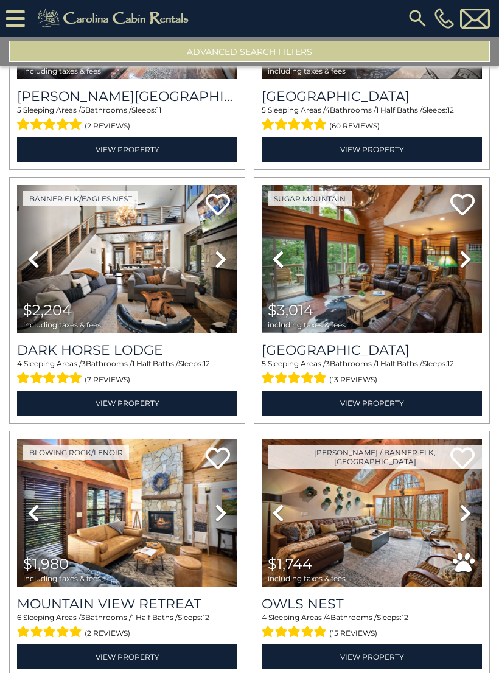
scroll to position [691, 0]
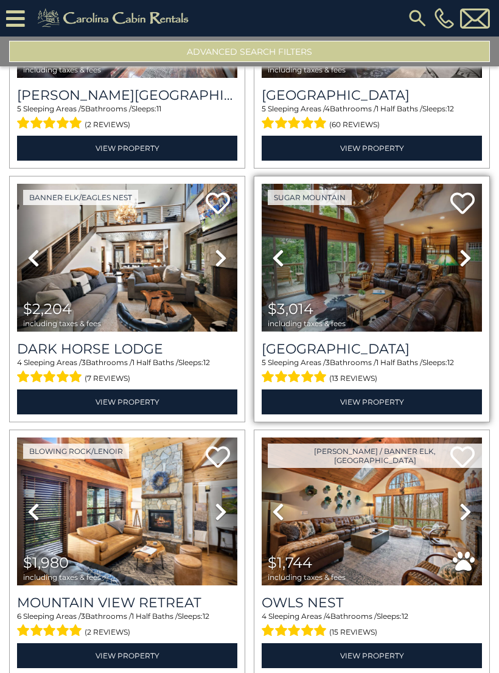
click at [381, 279] on img at bounding box center [372, 258] width 220 height 148
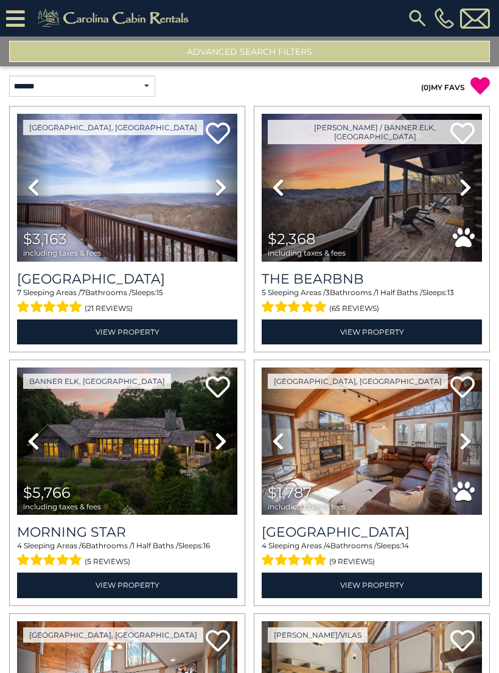
click at [404, 46] on button "Advanced Search Filters" at bounding box center [249, 51] width 481 height 21
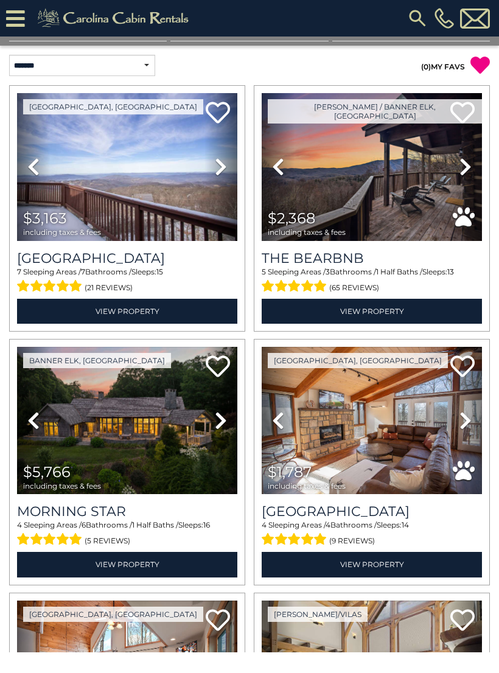
scroll to position [0, 0]
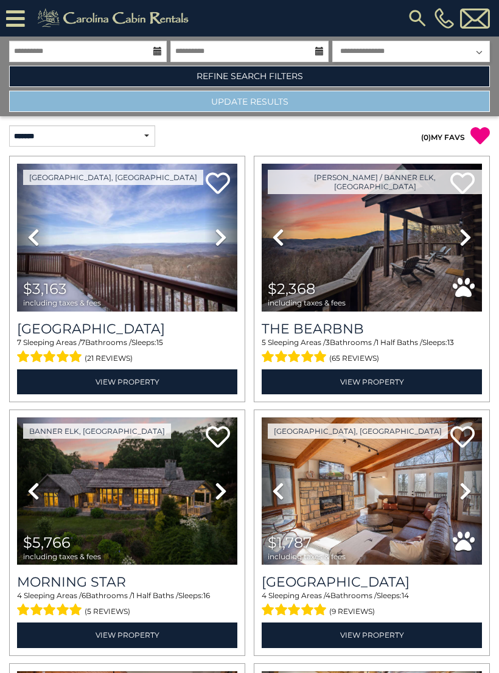
click at [377, 110] on button "Update Results" at bounding box center [249, 101] width 481 height 21
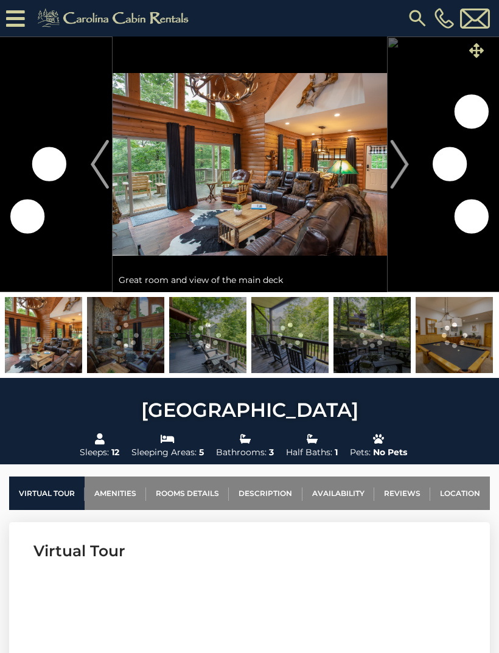
click at [478, 51] on icon at bounding box center [476, 50] width 15 height 15
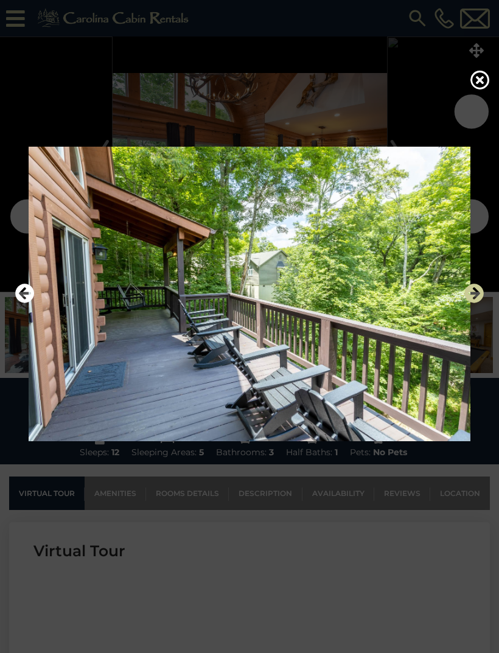
click at [476, 303] on icon "Next" at bounding box center [473, 293] width 19 height 19
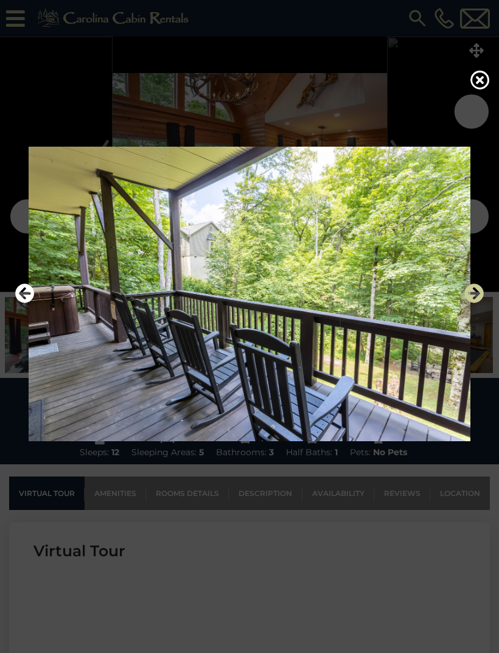
click at [474, 303] on icon "Next" at bounding box center [473, 293] width 19 height 19
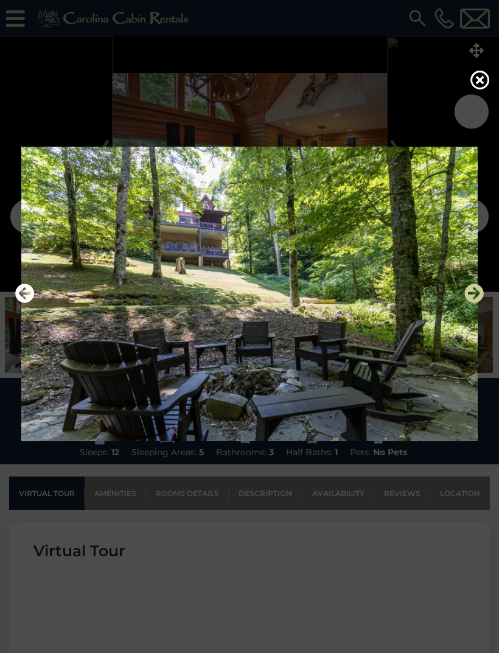
click at [474, 303] on icon "Next" at bounding box center [473, 293] width 19 height 19
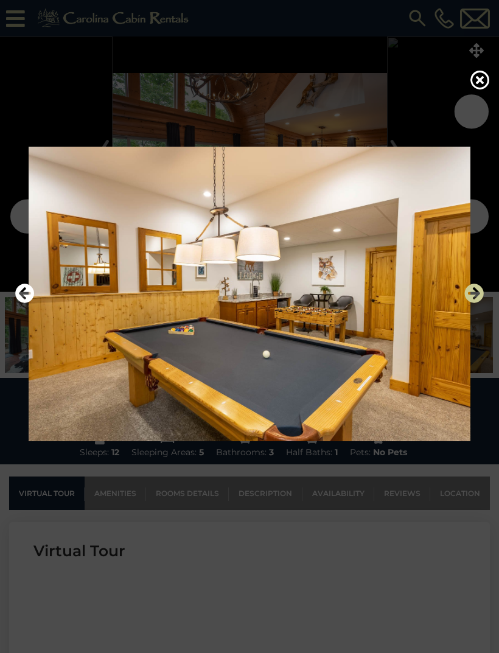
click at [483, 303] on icon "Next" at bounding box center [473, 293] width 19 height 19
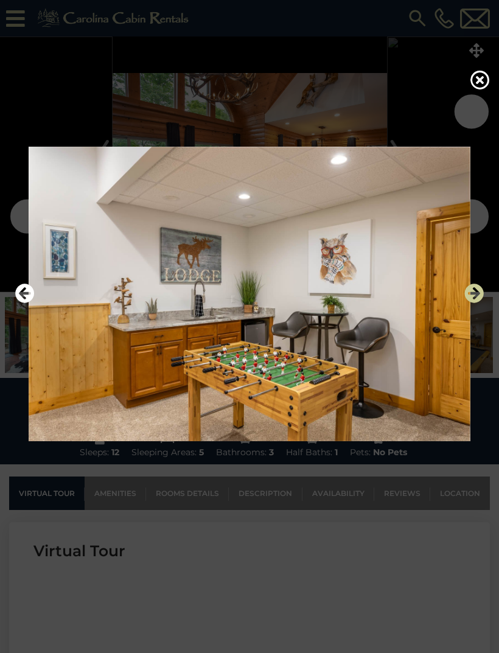
click at [483, 303] on icon "Next" at bounding box center [473, 293] width 19 height 19
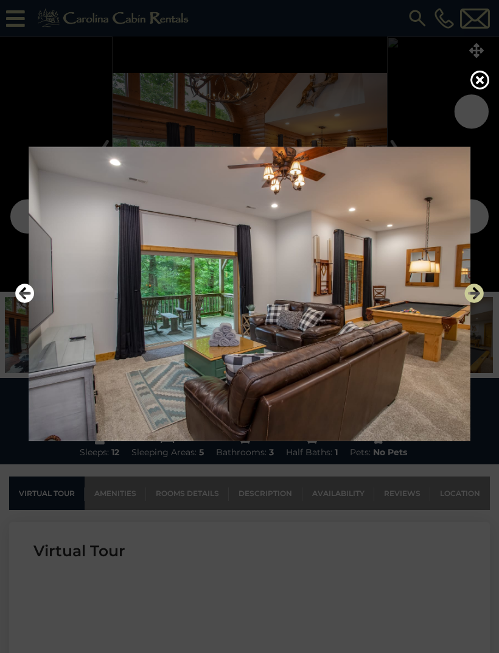
click at [475, 303] on icon "Next" at bounding box center [473, 293] width 19 height 19
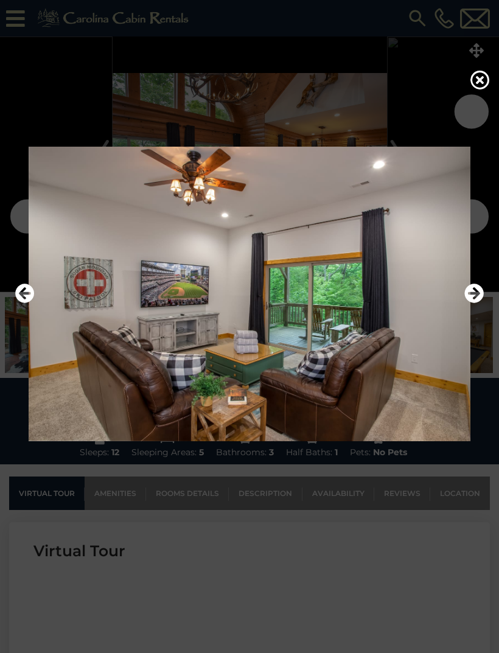
click at [484, 309] on img at bounding box center [249, 294] width 475 height 295
click at [480, 303] on icon "Next" at bounding box center [473, 293] width 19 height 19
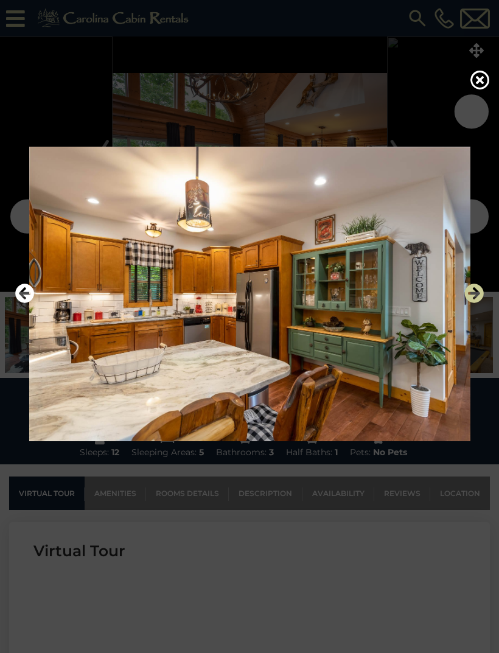
click at [475, 303] on icon "Next" at bounding box center [473, 293] width 19 height 19
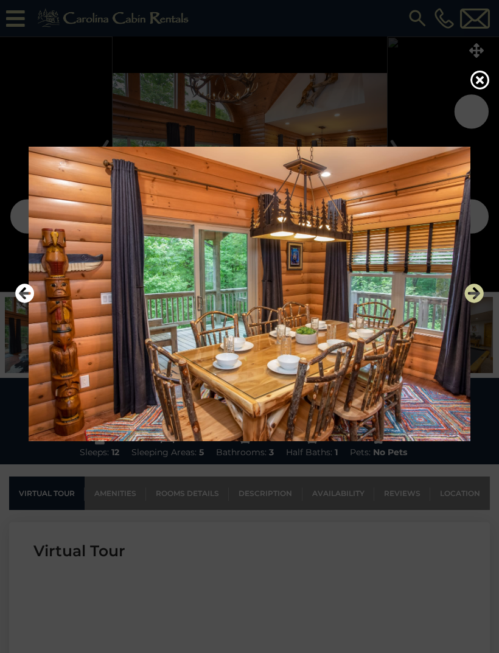
click at [477, 303] on icon "Next" at bounding box center [473, 293] width 19 height 19
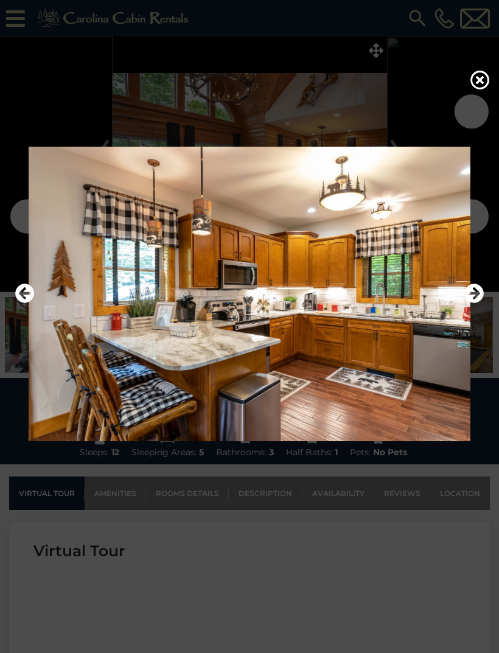
click at [484, 307] on img at bounding box center [249, 294] width 475 height 295
click at [478, 303] on icon "Next" at bounding box center [473, 293] width 19 height 19
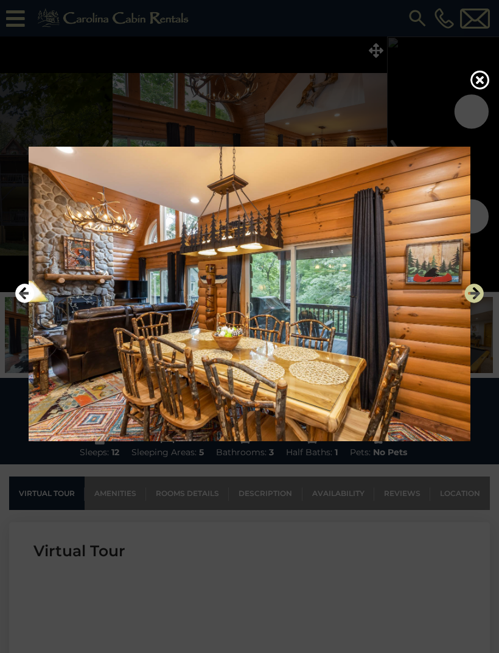
click at [478, 303] on icon "Next" at bounding box center [473, 293] width 19 height 19
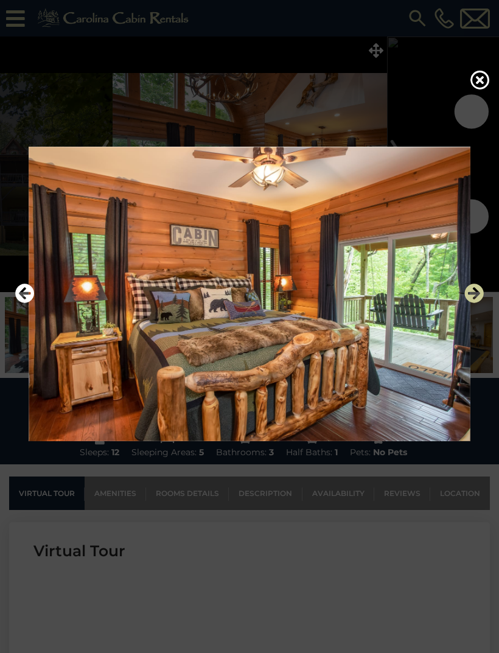
click at [478, 303] on icon "Next" at bounding box center [473, 293] width 19 height 19
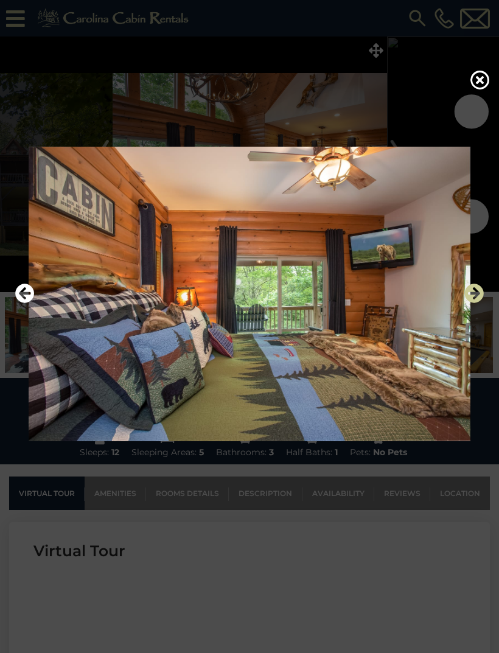
click at [477, 303] on icon "Next" at bounding box center [473, 293] width 19 height 19
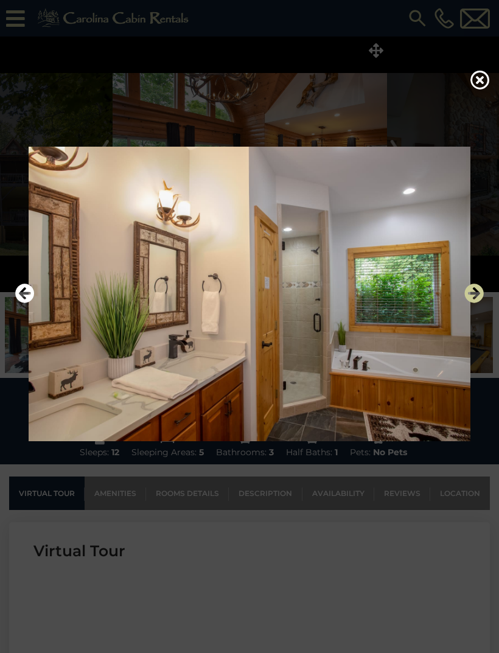
click at [480, 303] on icon "Next" at bounding box center [473, 293] width 19 height 19
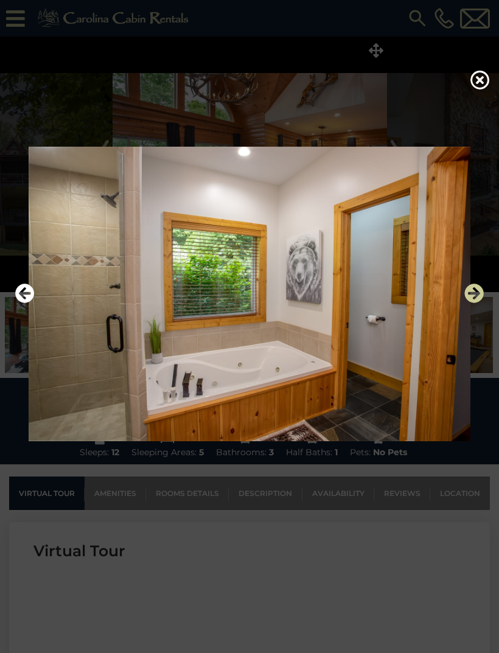
click at [481, 303] on icon "Next" at bounding box center [473, 293] width 19 height 19
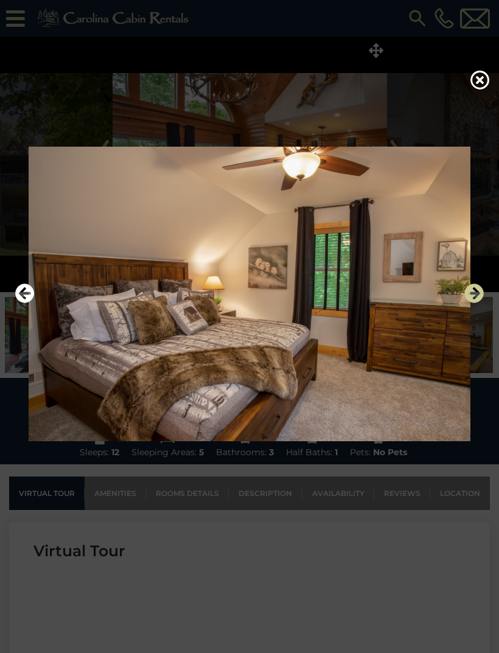
click at [478, 303] on icon "Next" at bounding box center [473, 293] width 19 height 19
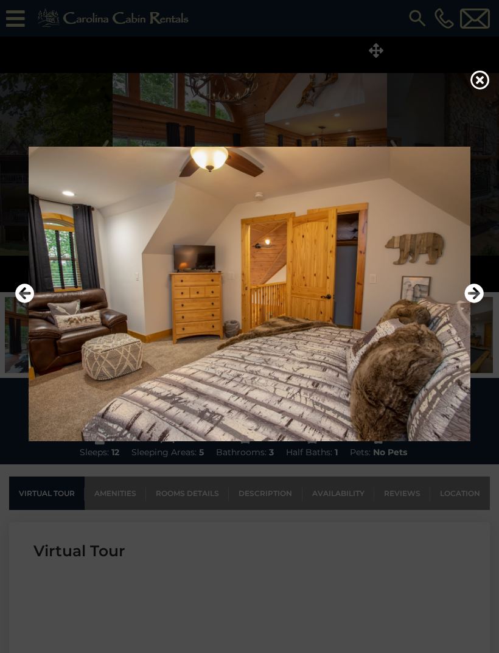
click at [484, 304] on img at bounding box center [249, 294] width 475 height 295
click at [471, 303] on icon "Next" at bounding box center [473, 293] width 19 height 19
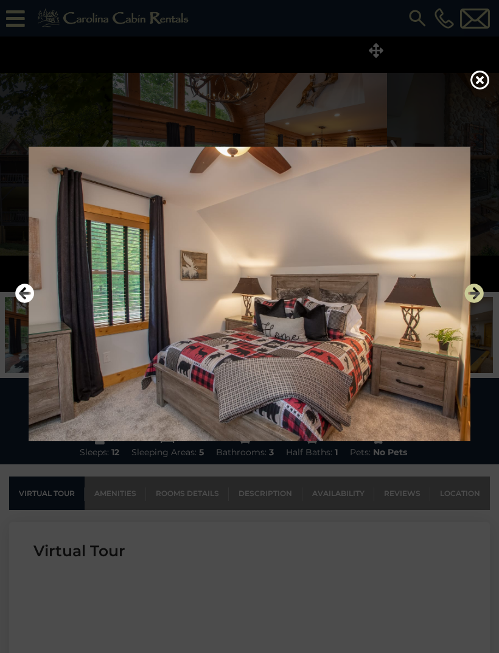
click at [475, 303] on icon "Next" at bounding box center [473, 293] width 19 height 19
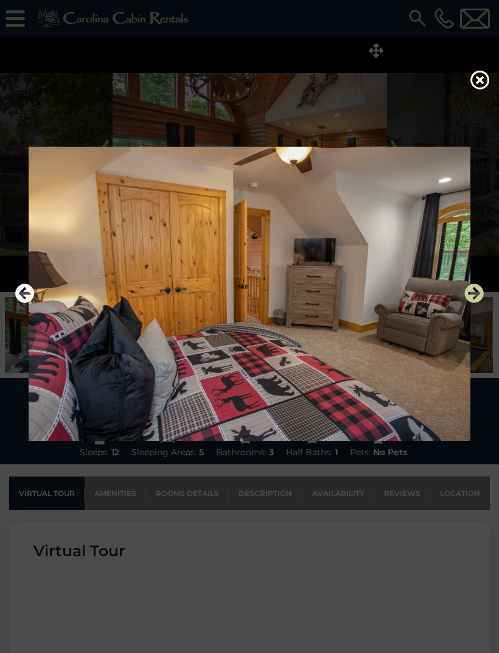
click at [480, 303] on icon "Next" at bounding box center [473, 293] width 19 height 19
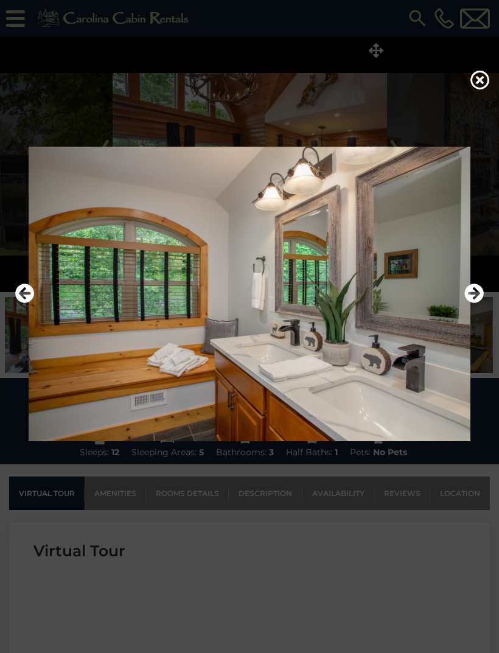
click at [485, 308] on img at bounding box center [249, 294] width 475 height 295
click at [475, 303] on icon "Next" at bounding box center [473, 293] width 19 height 19
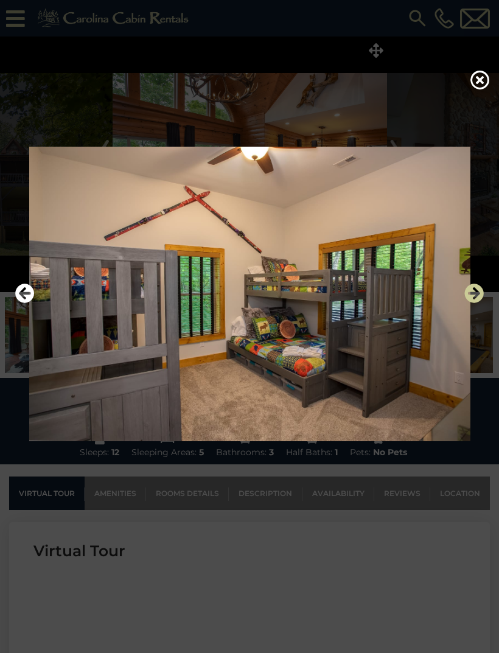
click at [471, 303] on icon "Next" at bounding box center [473, 293] width 19 height 19
click at [480, 303] on icon "Next" at bounding box center [473, 293] width 19 height 19
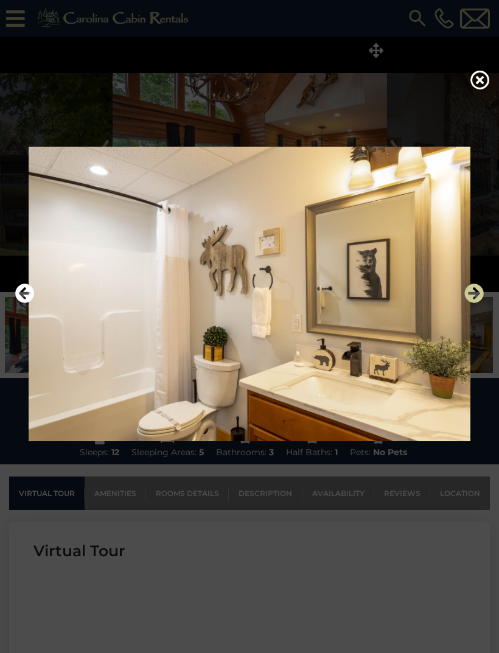
click at [481, 303] on icon "Next" at bounding box center [473, 293] width 19 height 19
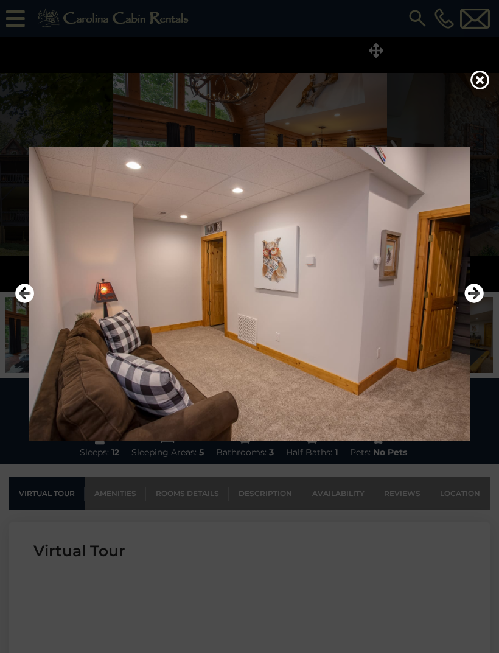
click at [485, 315] on img at bounding box center [249, 294] width 475 height 295
click at [481, 303] on icon "Next" at bounding box center [473, 293] width 19 height 19
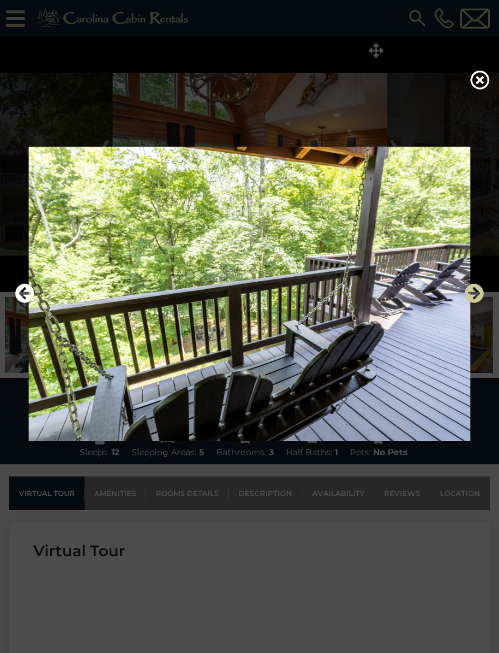
click at [481, 303] on icon "Next" at bounding box center [473, 293] width 19 height 19
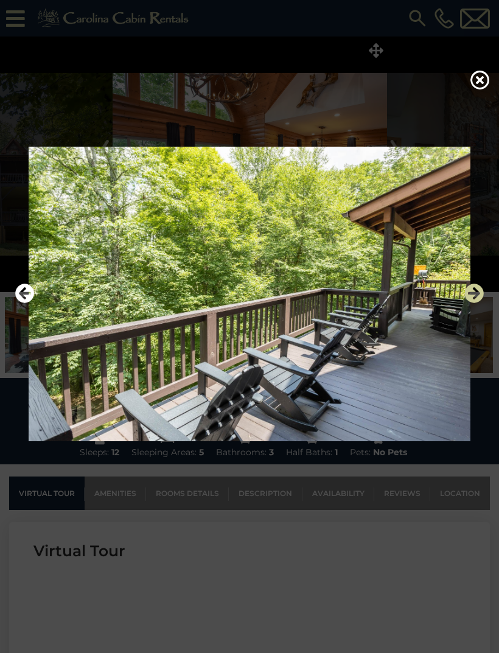
click at [480, 303] on icon "Next" at bounding box center [473, 293] width 19 height 19
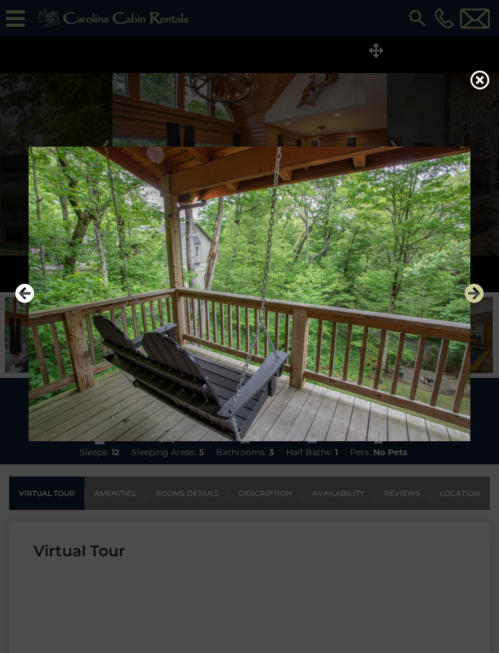
click at [478, 303] on icon "Next" at bounding box center [473, 293] width 19 height 19
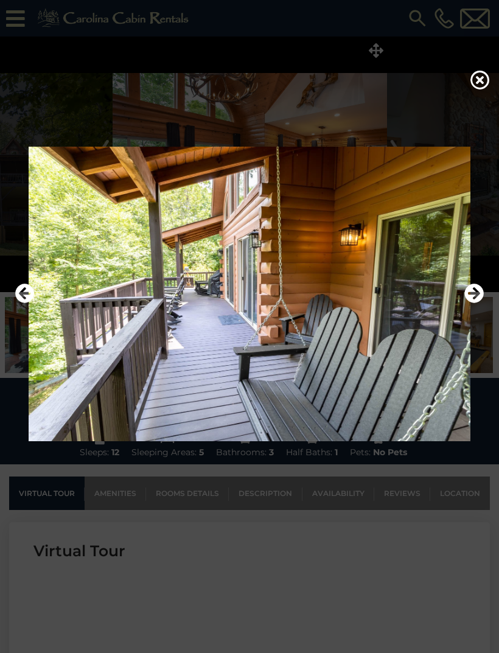
click at [485, 301] on img at bounding box center [249, 294] width 475 height 295
click at [474, 303] on icon "Next" at bounding box center [473, 293] width 19 height 19
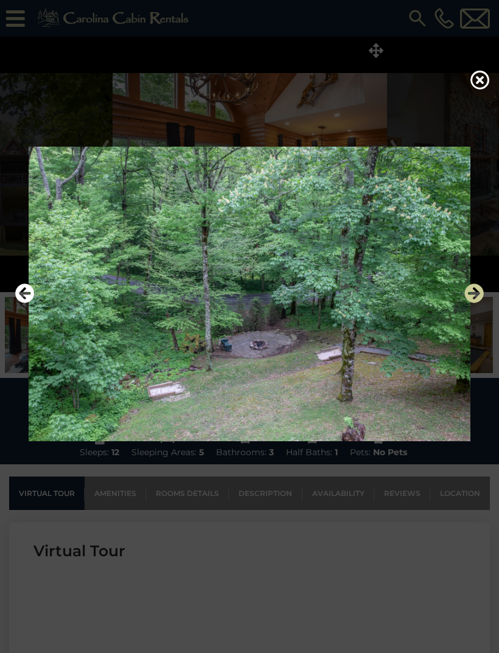
click at [478, 303] on icon "Next" at bounding box center [473, 293] width 19 height 19
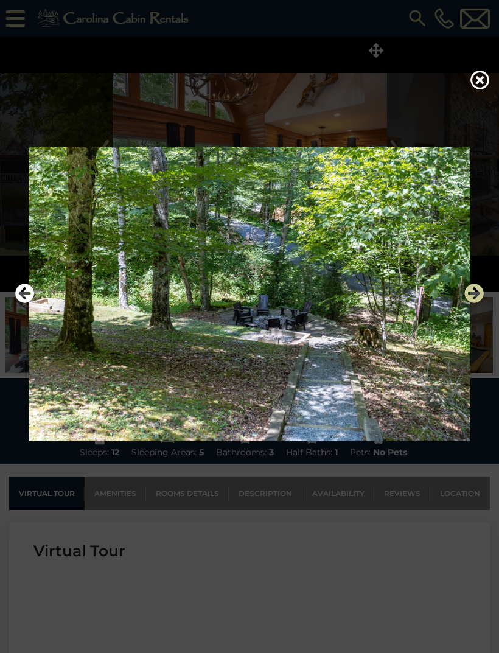
click at [480, 303] on icon "Next" at bounding box center [473, 293] width 19 height 19
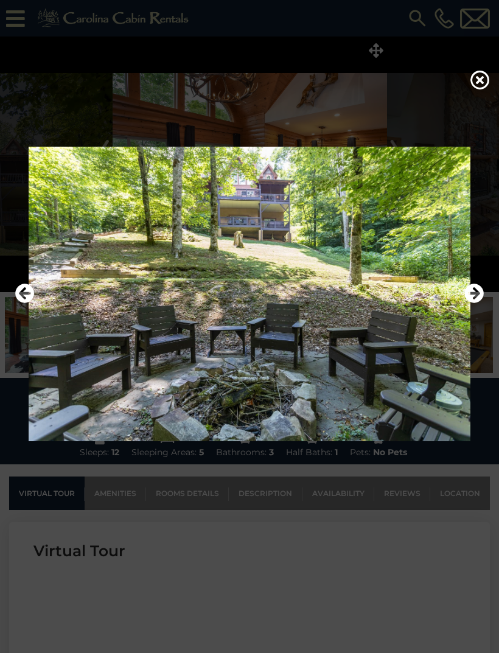
click at [486, 311] on img at bounding box center [249, 294] width 475 height 295
click at [474, 303] on icon "Next" at bounding box center [473, 293] width 19 height 19
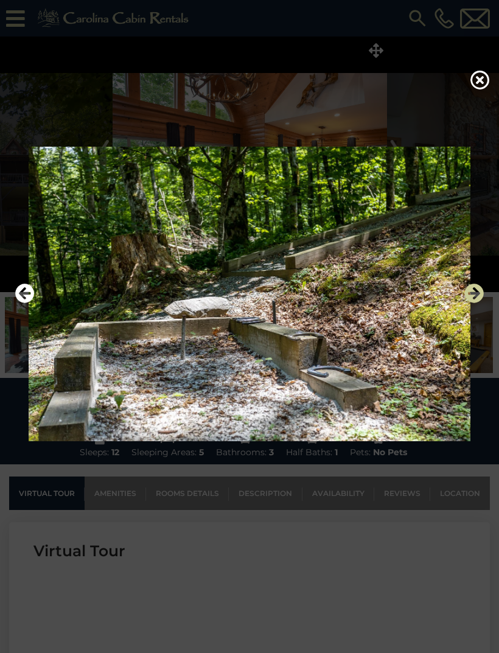
click at [480, 303] on icon "Next" at bounding box center [473, 293] width 19 height 19
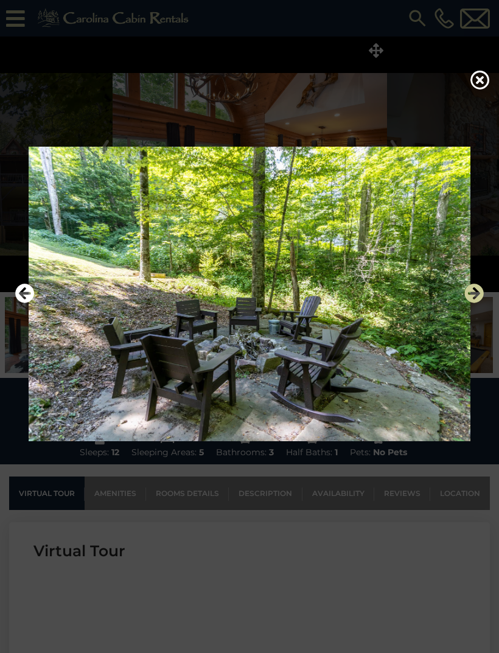
click at [473, 303] on icon "Next" at bounding box center [473, 293] width 19 height 19
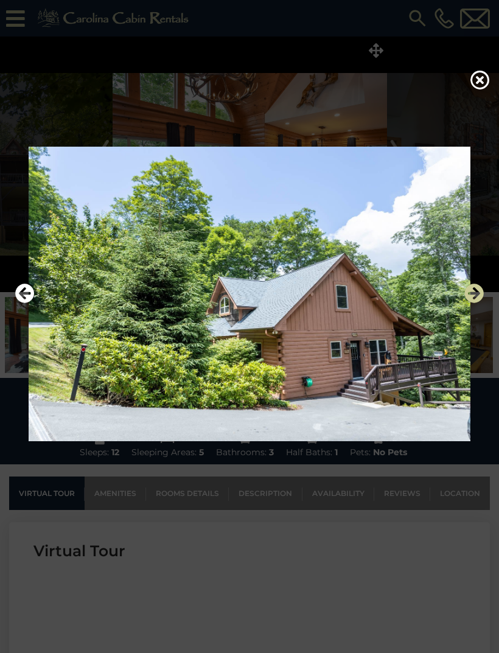
click at [468, 303] on icon "Next" at bounding box center [473, 293] width 19 height 19
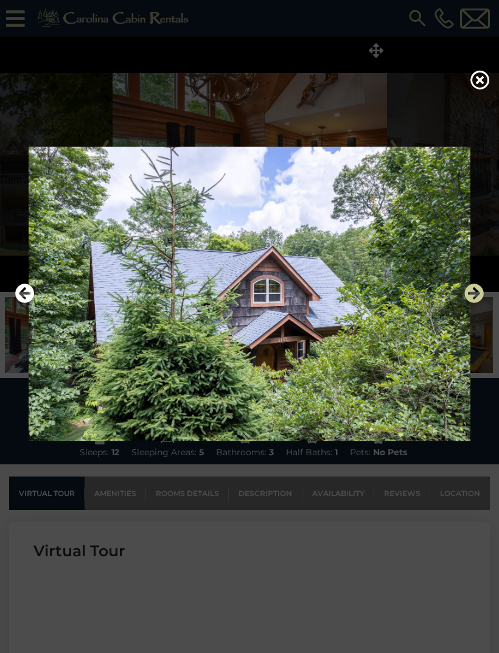
click at [477, 303] on icon "Next" at bounding box center [473, 293] width 19 height 19
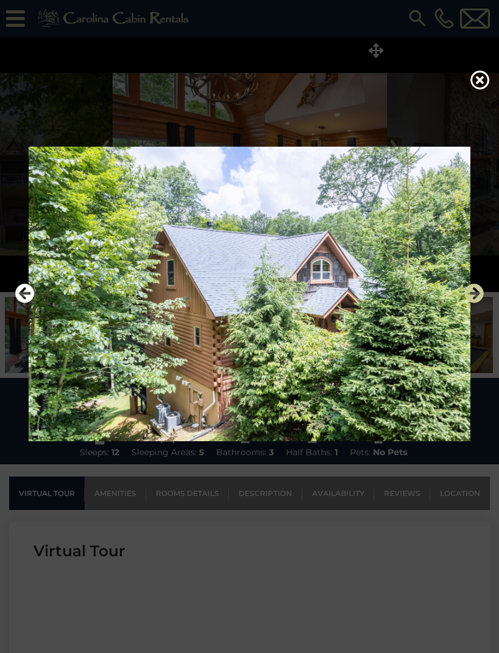
click at [478, 303] on icon "Next" at bounding box center [473, 293] width 19 height 19
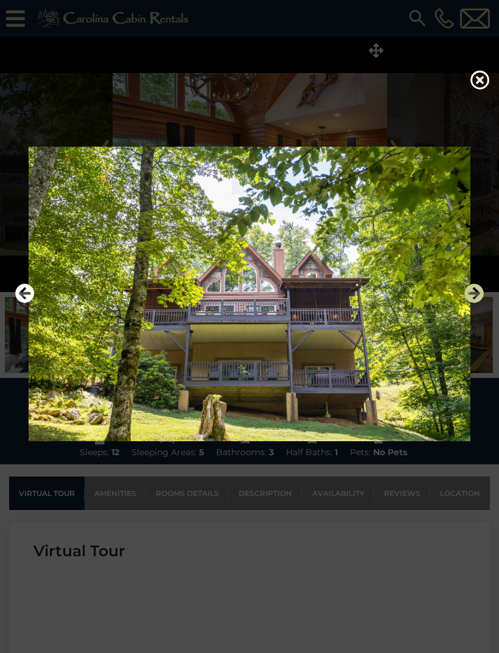
click at [474, 303] on icon "Next" at bounding box center [473, 293] width 19 height 19
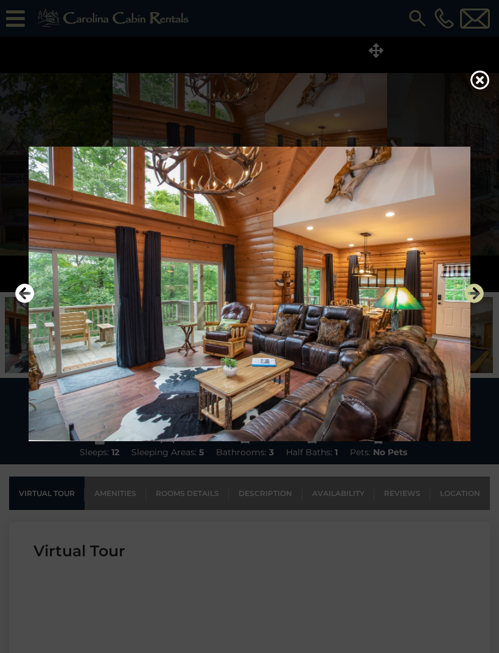
click at [476, 303] on icon "Next" at bounding box center [473, 293] width 19 height 19
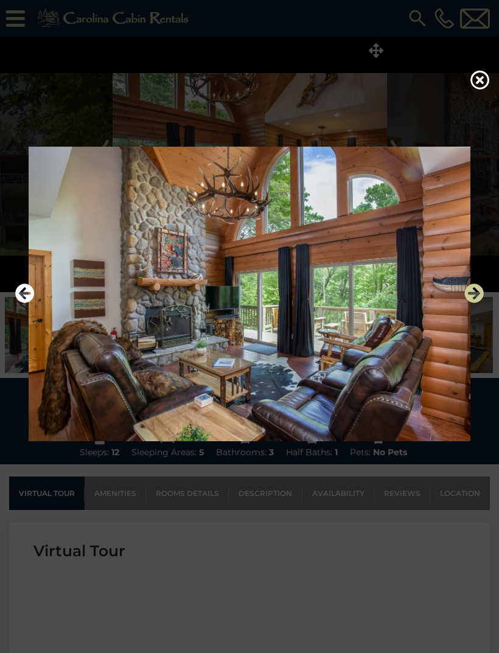
click at [480, 303] on icon "Next" at bounding box center [473, 293] width 19 height 19
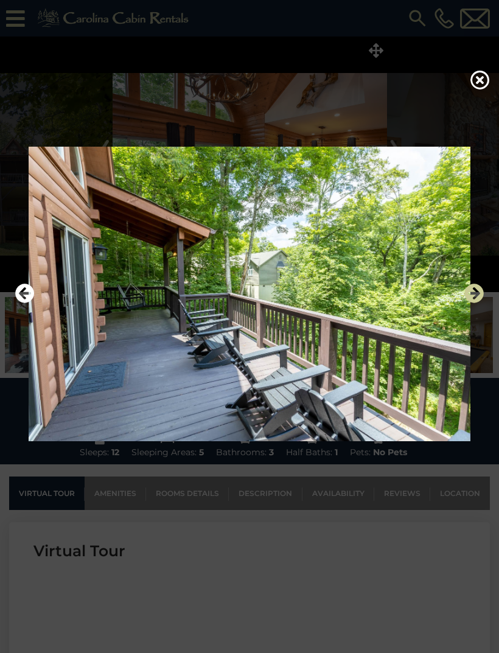
click at [472, 308] on button "Next" at bounding box center [473, 294] width 19 height 28
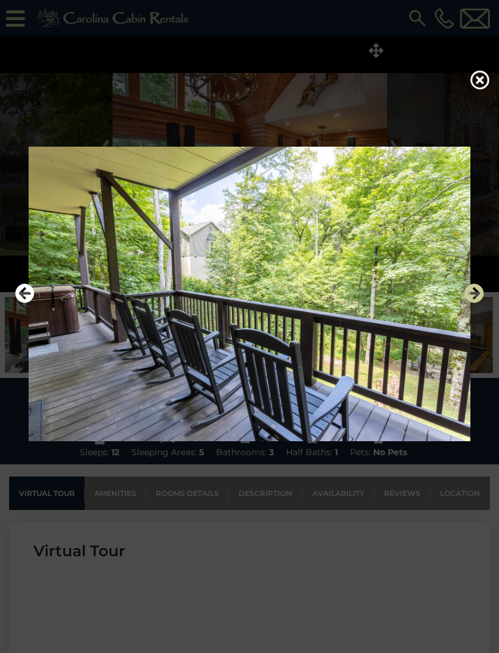
click at [480, 303] on icon "Next" at bounding box center [473, 293] width 19 height 19
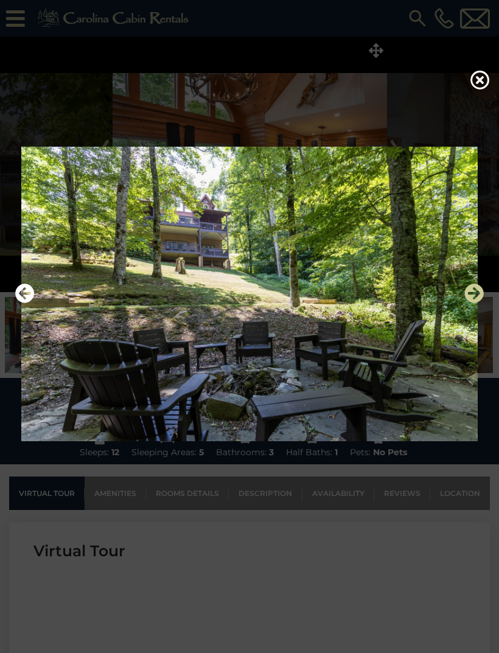
click at [483, 303] on icon "Next" at bounding box center [473, 293] width 19 height 19
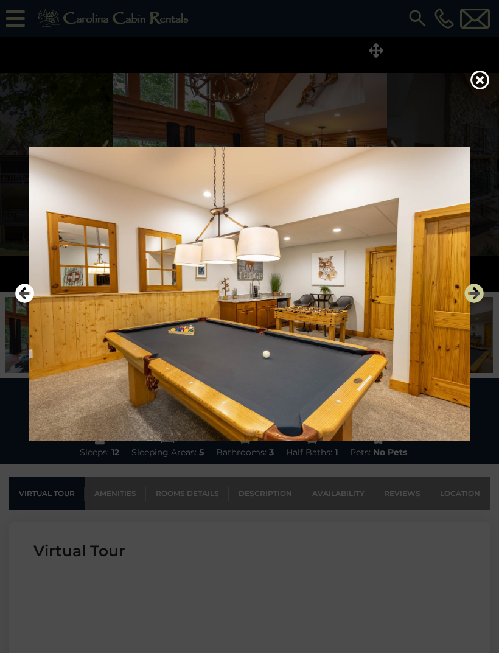
click at [481, 303] on icon "Next" at bounding box center [473, 293] width 19 height 19
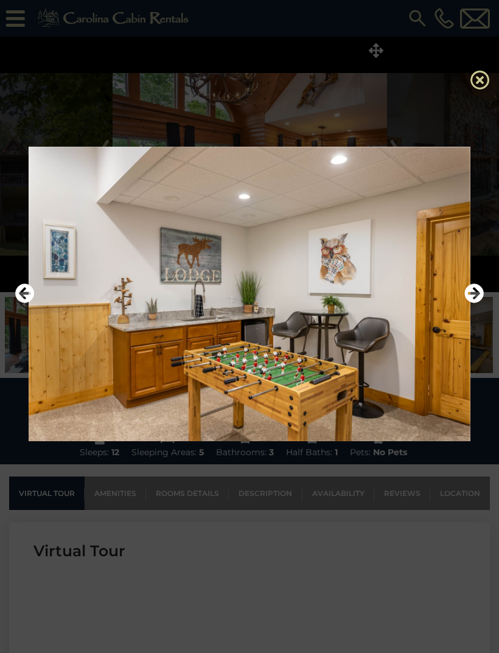
click at [486, 85] on icon at bounding box center [480, 79] width 19 height 19
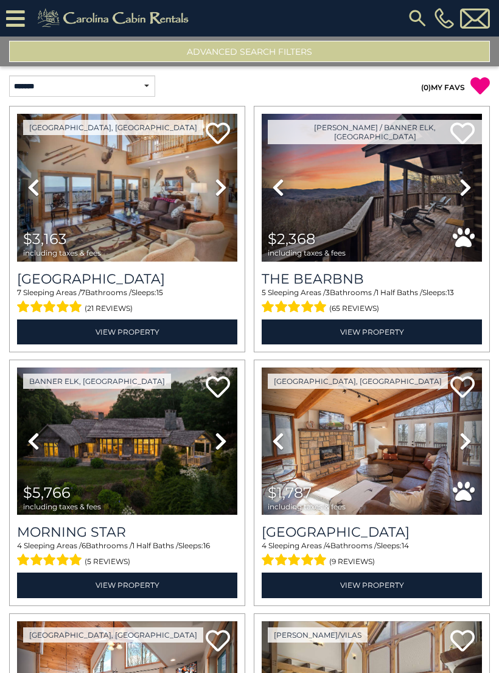
click at [428, 46] on button "Advanced Search Filters" at bounding box center [249, 51] width 481 height 21
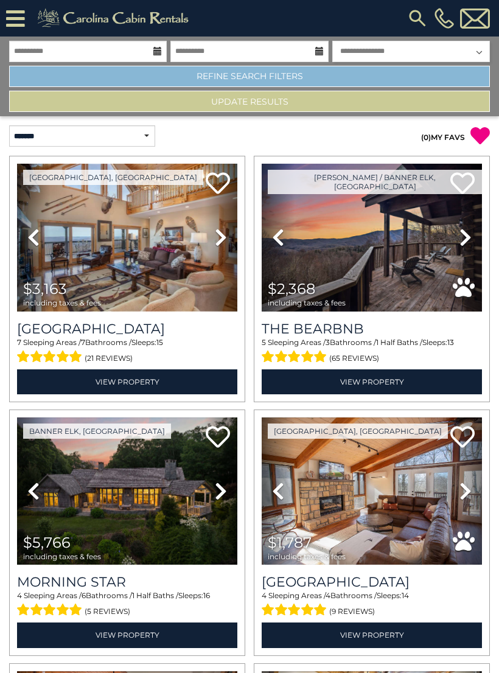
click at [431, 80] on link "Refine Search Filters" at bounding box center [249, 76] width 481 height 21
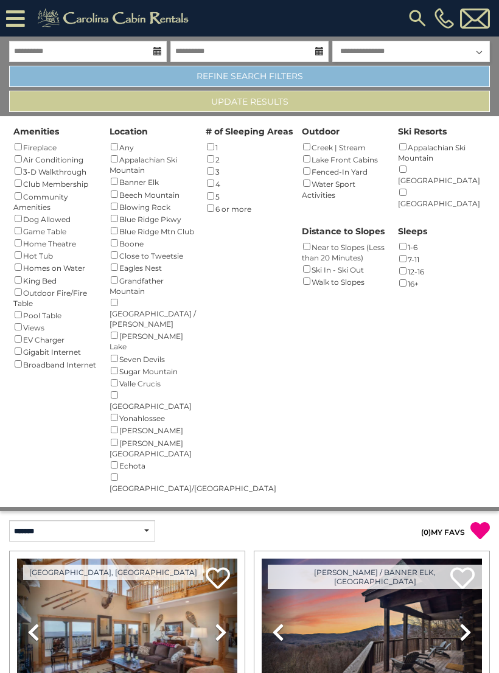
click at [444, 69] on link "Refine Search Filters" at bounding box center [249, 76] width 481 height 21
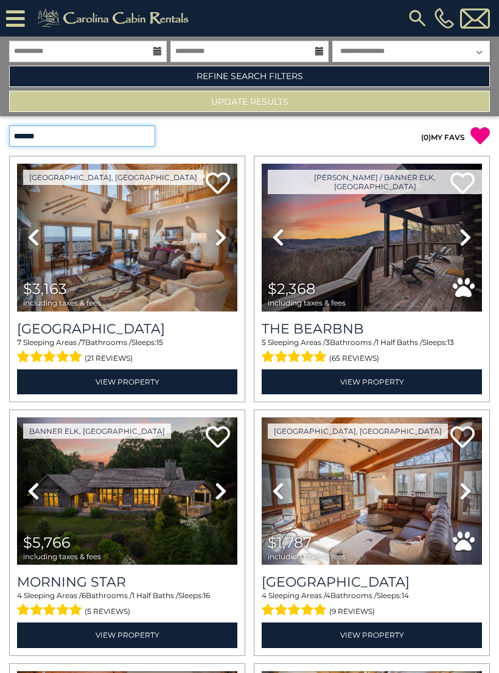
click at [117, 139] on select "**********" at bounding box center [82, 135] width 146 height 21
select select "*****"
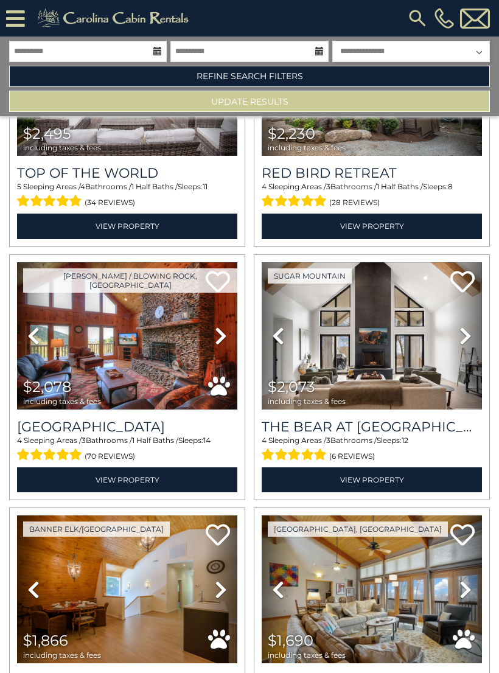
scroll to position [1930, 0]
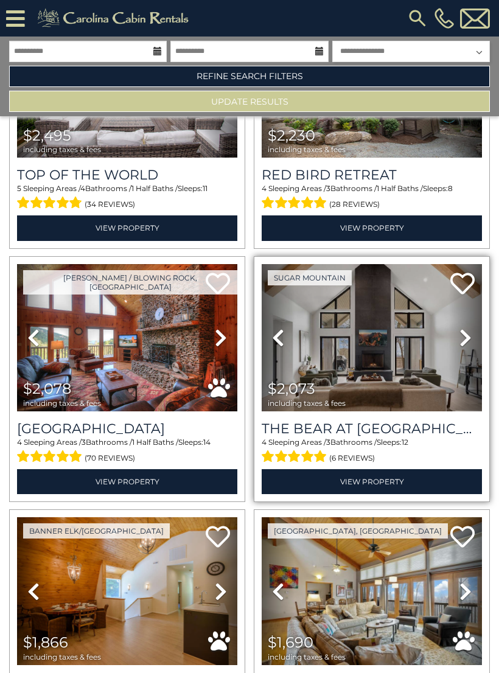
click at [467, 346] on icon at bounding box center [466, 337] width 12 height 19
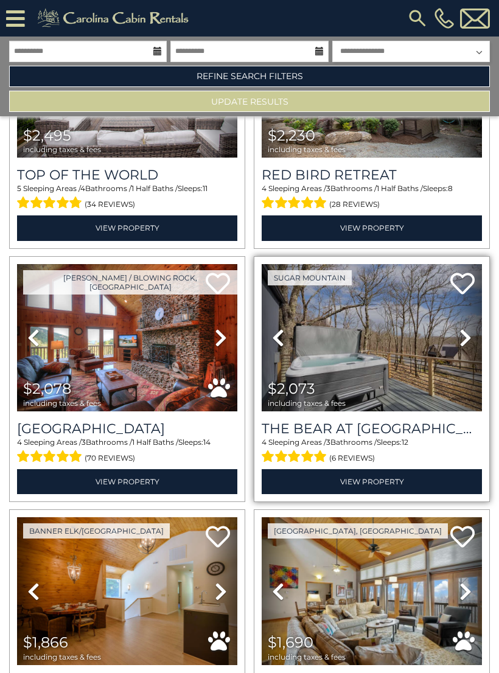
click at [465, 344] on icon at bounding box center [466, 337] width 12 height 19
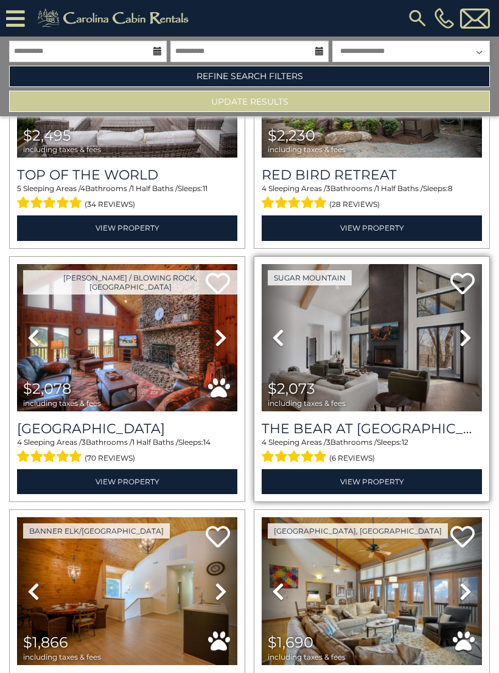
click at [463, 346] on icon at bounding box center [466, 337] width 12 height 19
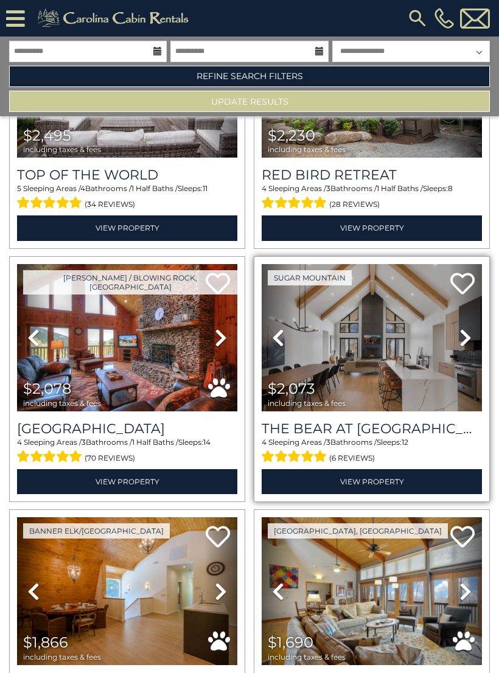
click at [463, 347] on icon at bounding box center [466, 337] width 12 height 19
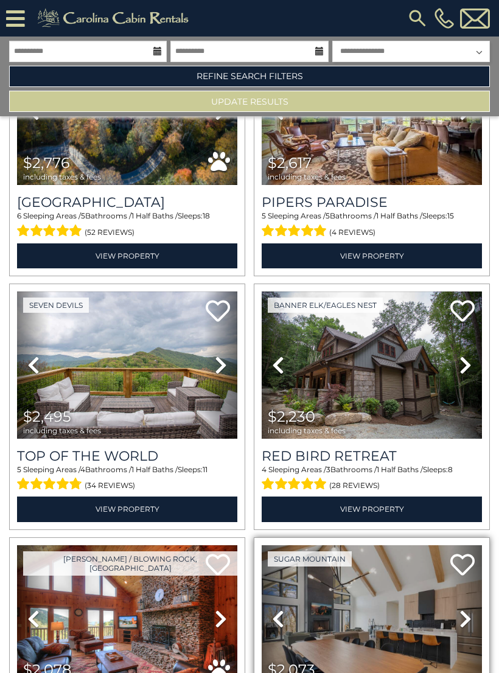
scroll to position [1647, 0]
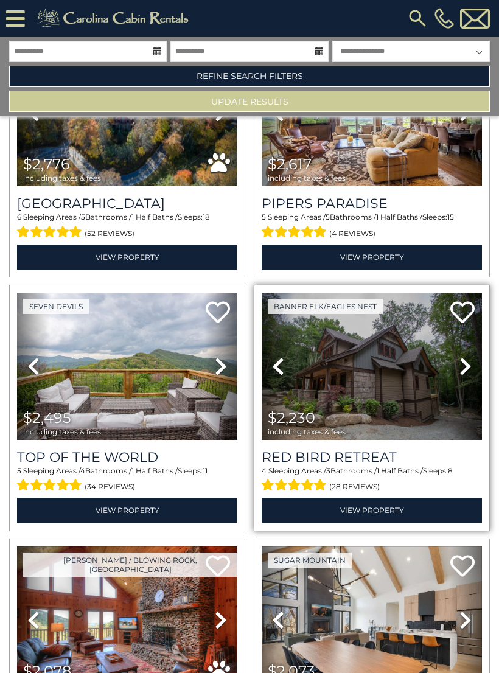
click at [458, 374] on link "Next" at bounding box center [465, 367] width 33 height 148
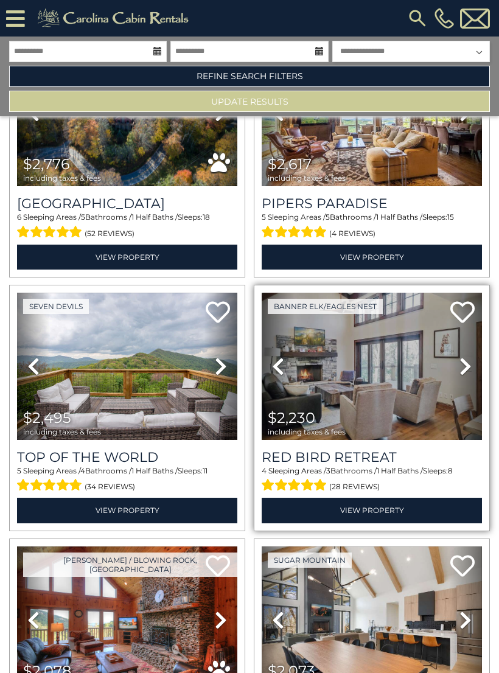
click at [409, 376] on img at bounding box center [372, 367] width 220 height 148
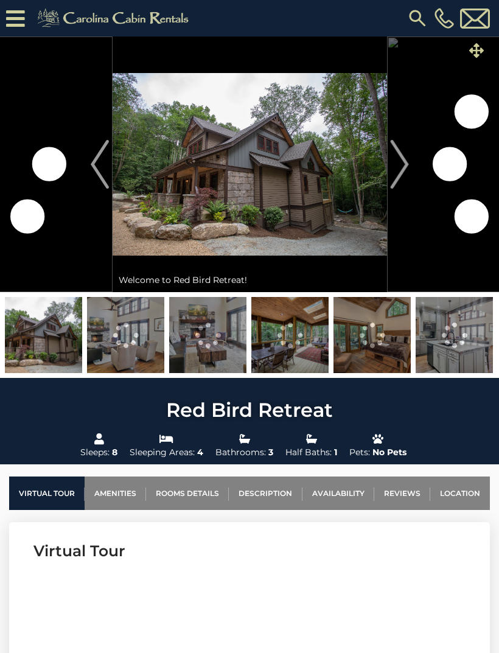
click at [469, 56] on icon at bounding box center [476, 50] width 15 height 15
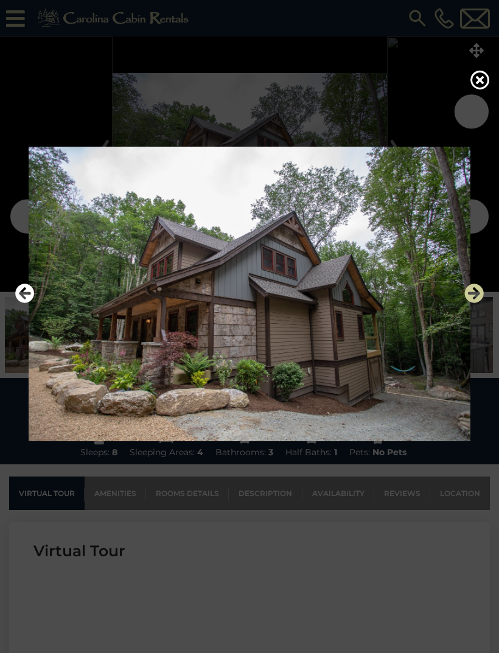
click at [481, 302] on icon "Next" at bounding box center [473, 293] width 19 height 19
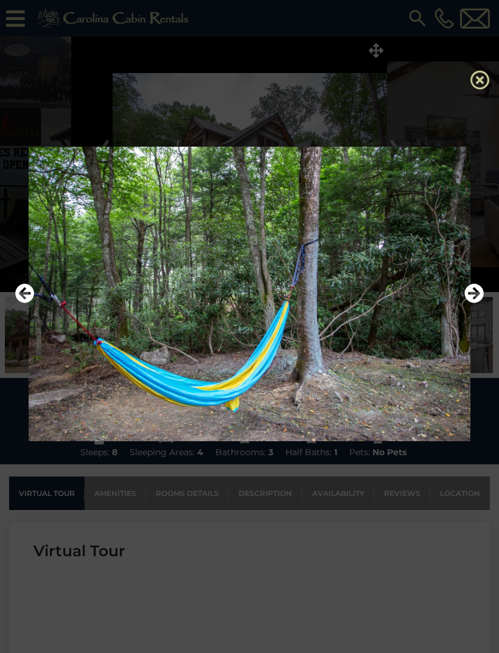
click at [476, 84] on icon at bounding box center [480, 79] width 19 height 19
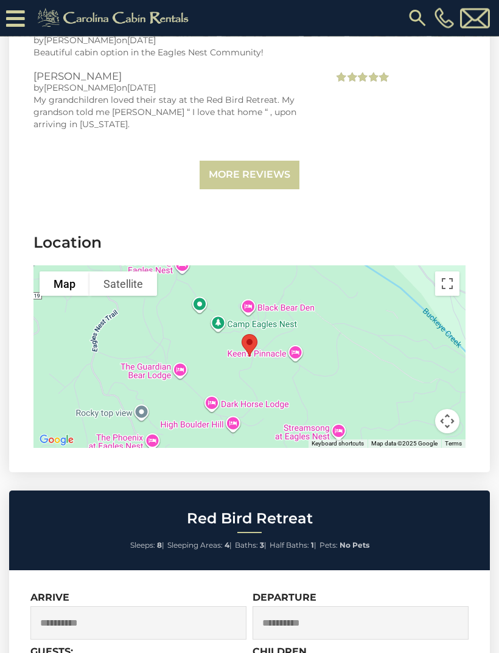
scroll to position [4069, 0]
click at [440, 271] on button "Toggle fullscreen view" at bounding box center [447, 283] width 24 height 24
